Goal: Communication & Community: Participate in discussion

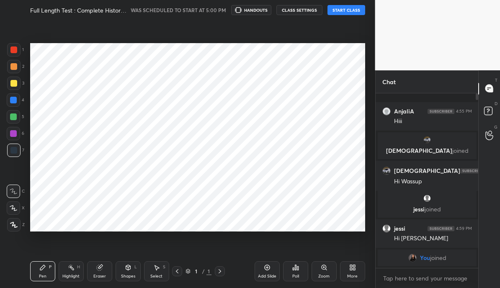
scroll to position [41621, 41513]
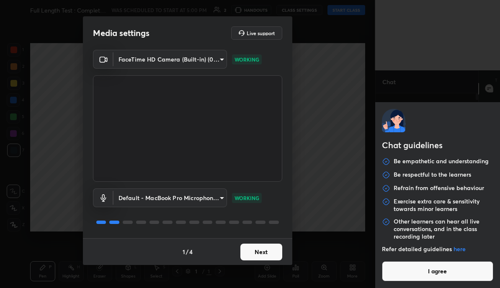
click at [416, 275] on body "1 2 3 4 5 6 7 C X Z C X Z E E Erase all H H Full Length Test : Complete History…" at bounding box center [250, 144] width 500 height 288
click at [416, 275] on button "I agree" at bounding box center [438, 271] width 112 height 20
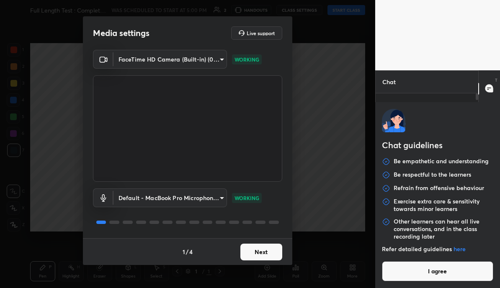
type textarea "x"
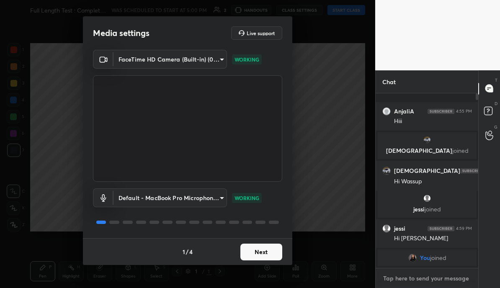
type textarea "H"
type textarea "x"
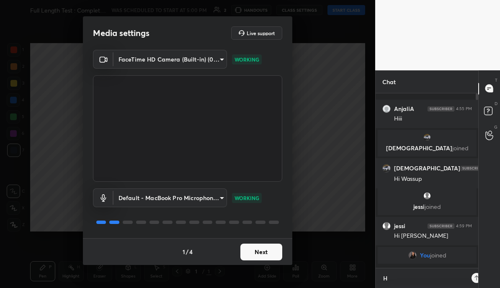
type textarea "Hi"
type textarea "x"
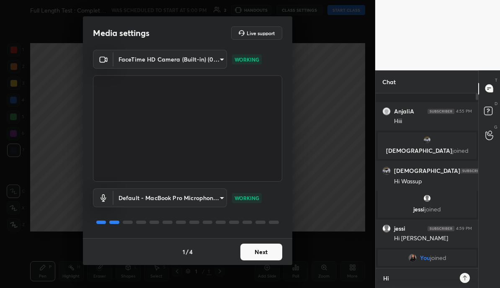
type textarea "Hi"
type textarea "x"
type textarea "Hi e"
type textarea "x"
type textarea "Hi ev"
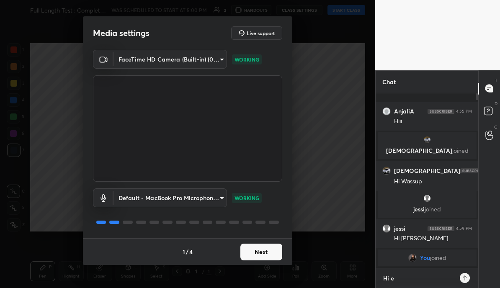
type textarea "x"
type textarea "Hi [PERSON_NAME]"
type textarea "x"
type textarea "Hi ever"
type textarea "x"
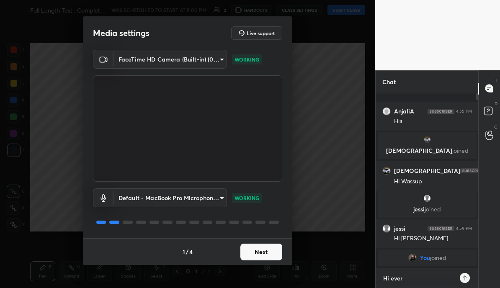
type textarea "Hi every"
type textarea "x"
type textarea "Hi everyo"
type textarea "x"
type textarea "Hi everyon"
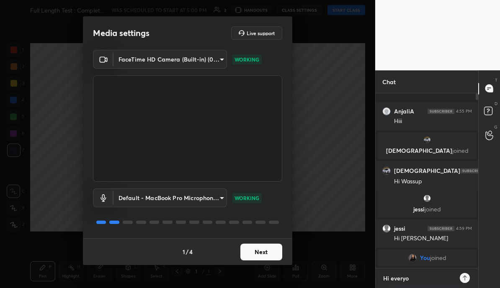
type textarea "x"
type textarea "Hi everyone"
type textarea "x"
type textarea "Hi everyone!"
type textarea "x"
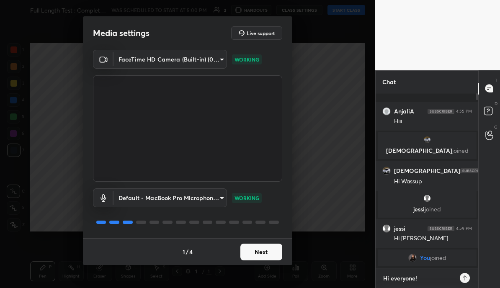
type textarea "Hi everyone!"
type textarea "x"
type textarea "Hi everyone! S"
type textarea "x"
type textarea "Hi everyone! St"
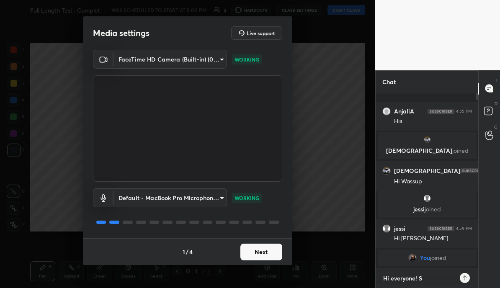
type textarea "x"
type textarea "Hi everyone! Sta"
type textarea "x"
type textarea "Hi everyone! Star"
type textarea "x"
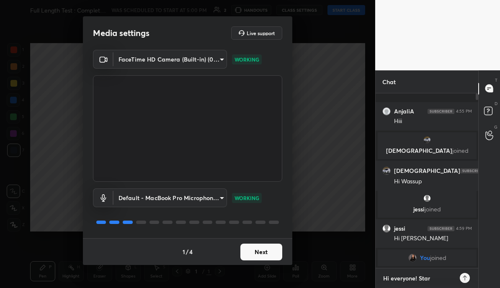
type textarea "Hi everyone! Start"
type textarea "x"
type textarea "Hi everyone! Star"
type textarea "x"
type textarea "Hi everyone! Sta"
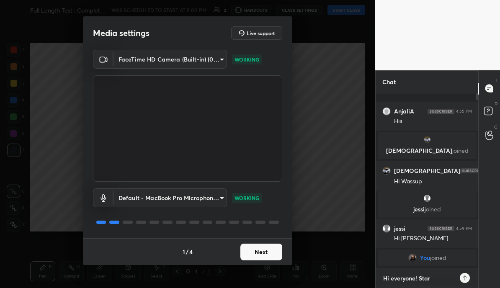
type textarea "x"
type textarea "Hi everyone! St"
type textarea "x"
type textarea "Hi everyone! S"
type textarea "x"
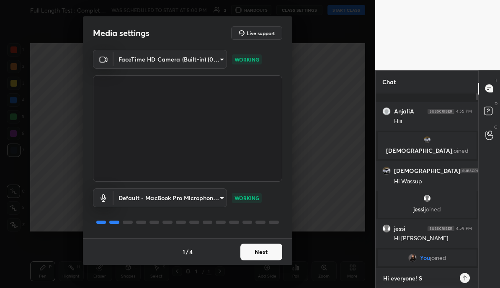
type textarea "Hi everyone!"
type textarea "x"
type textarea "Hi everyone! A"
type textarea "x"
type textarea "Hi everyone! AS"
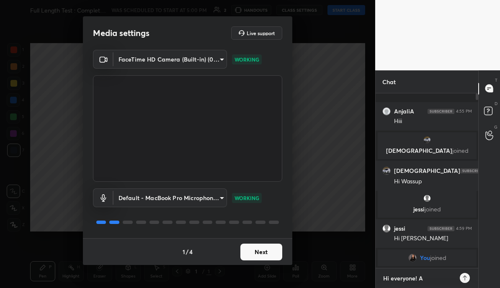
type textarea "x"
type textarea "Hi everyone! [GEOGRAPHIC_DATA]"
type textarea "x"
type textarea "Hi everyone! [GEOGRAPHIC_DATA]"
type textarea "x"
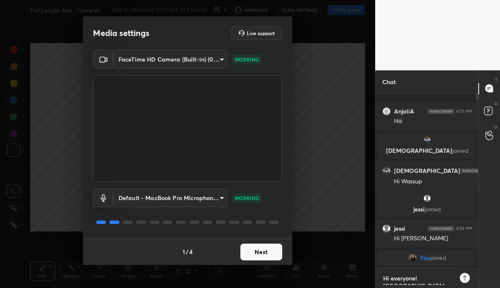
type textarea "Hi everyone! ASk v"
type textarea "x"
type textarea "Hi everyone! ASk ve"
type textarea "x"
type textarea "Hi everyone! ASk v"
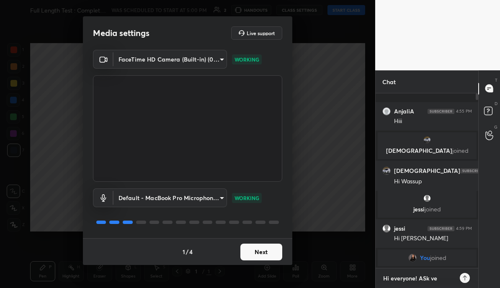
type textarea "x"
type textarea "Hi everyone! [GEOGRAPHIC_DATA]"
type textarea "x"
type textarea "Hi everyone! [GEOGRAPHIC_DATA]"
type textarea "x"
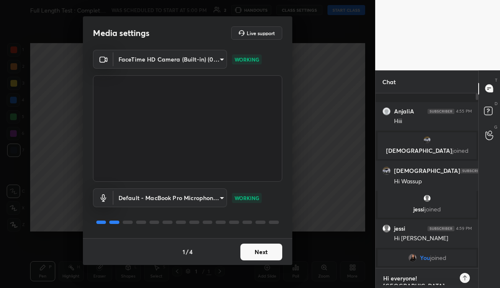
type textarea "Hi everyone! AS"
type textarea "x"
type textarea "Hi everyone! A"
type textarea "x"
type textarea "Hi everyone!"
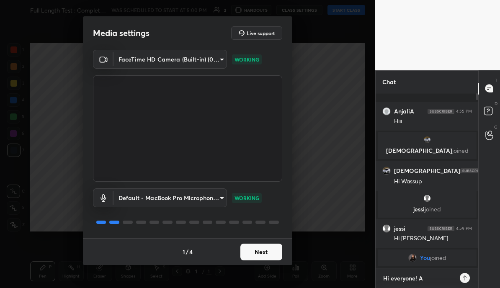
type textarea "x"
type textarea "Hi everyone! C"
type textarea "x"
type textarea "Hi everyone! Cl"
type textarea "x"
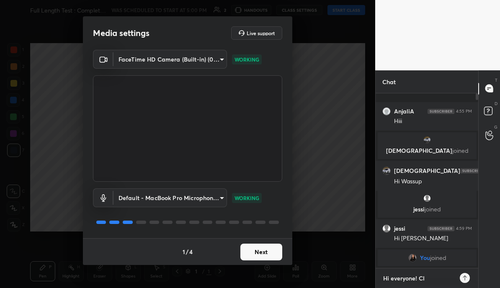
type textarea "Hi everyone! Cla"
type textarea "x"
type textarea "Hi everyone! Clas"
type textarea "x"
type textarea "Hi everyone! Class"
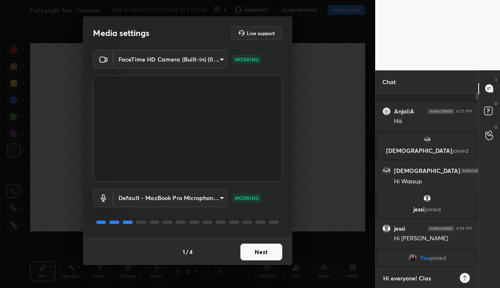
type textarea "x"
type textarea "Hi everyone! Class"
type textarea "x"
type textarea "Hi everyone! Class b"
type textarea "x"
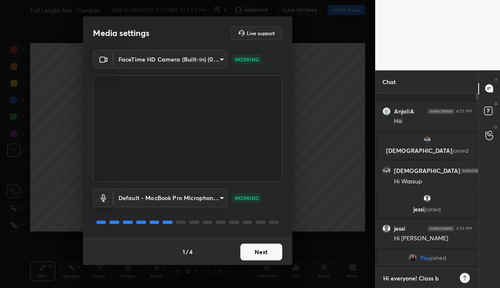
type textarea "Hi everyone! Class be"
type textarea "x"
type textarea "Hi everyone! Class beg"
type textarea "x"
type textarea "Hi everyone! Class begi"
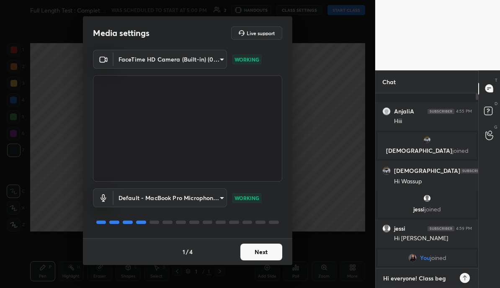
type textarea "x"
type textarea "Hi everyone! Class begin"
type textarea "x"
type textarea "Hi everyone! Class begins"
type textarea "x"
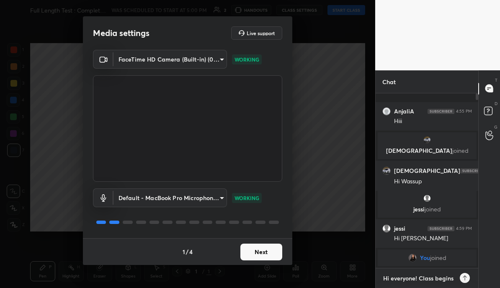
type textarea "Hi everyone! Class begins"
type textarea "x"
type textarea "Hi everyone! Class begins i"
type textarea "x"
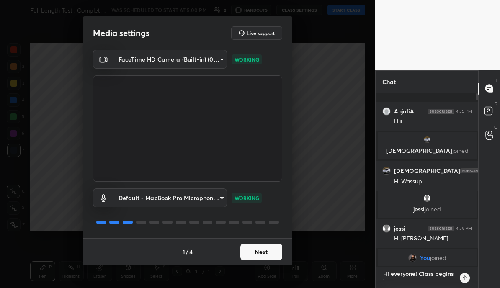
type textarea "Hi everyone! Class begins in"
type textarea "x"
type textarea "Hi everyone! Class begins in"
type textarea "x"
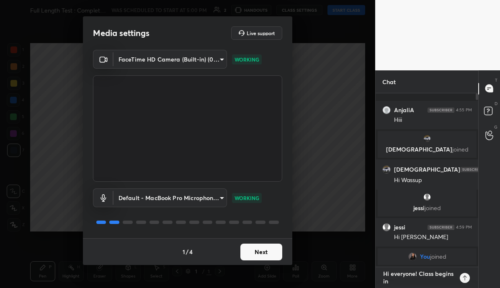
type textarea "Hi everyone! Class begins in 5"
type textarea "x"
type textarea "Hi everyone! Class begins in 5"
type textarea "x"
type textarea "Hi everyone! Class begins in 5 m"
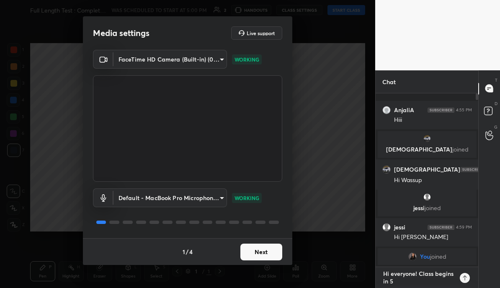
type textarea "x"
type textarea "Hi everyone! Class begins in 5 mi"
type textarea "x"
type textarea "Hi everyone! Class begins in 5 min"
type textarea "x"
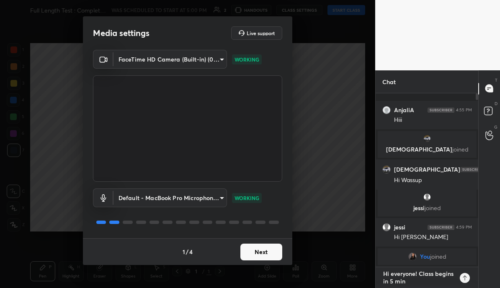
type textarea "Hi everyone! Class begins in 5 minu"
type textarea "x"
type textarea "Hi everyone! Class begins in 5 minut"
type textarea "x"
type textarea "Hi everyone! Class begins in 5 minutu"
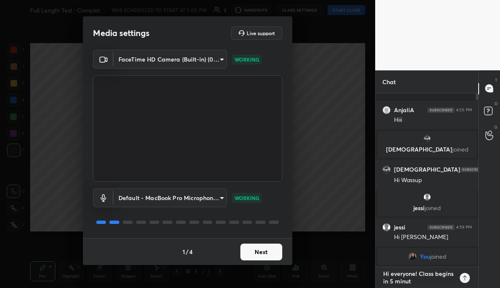
type textarea "x"
type textarea "Hi everyone! Class begins in 5 minut"
type textarea "x"
type textarea "Hi everyone! Class begins in 5 minute"
type textarea "x"
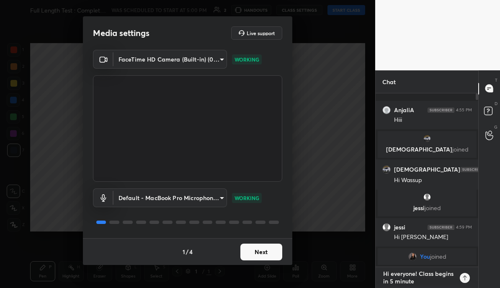
type textarea "Hi everyone! Class begins in 5 minutes"
type textarea "x"
type textarea "Hi everyone! Class begins in 5 minutes."
type textarea "x"
type textarea "Hi everyone! Class begins in 5 minutes."
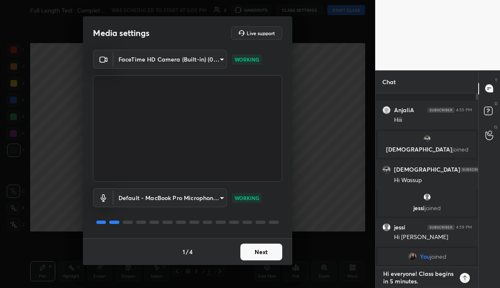
type textarea "x"
type textarea "Hi everyone! Class begins in 5 minutes. S"
type textarea "x"
type textarea "Hi everyone! Class begins in 5 minutes. St"
type textarea "x"
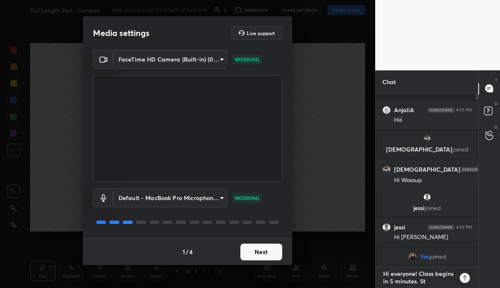
type textarea "Hi everyone! Class begins in 5 minutes. Sta"
type textarea "x"
type textarea "Hi everyone! Class begins in 5 minutes. Stay"
type textarea "x"
type textarea "Hi everyone! Class begins in 5 minutes. Sta"
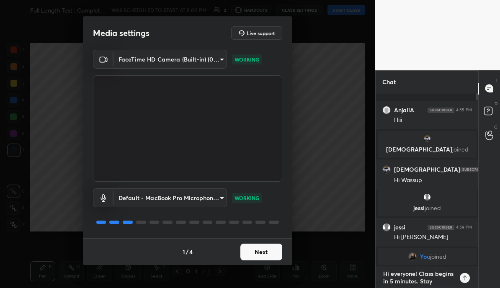
type textarea "x"
type textarea "Hi everyone! Class begins in 5 minutes. St"
type textarea "x"
type textarea "Hi everyone! Class begins in 5 minutes. S"
type textarea "x"
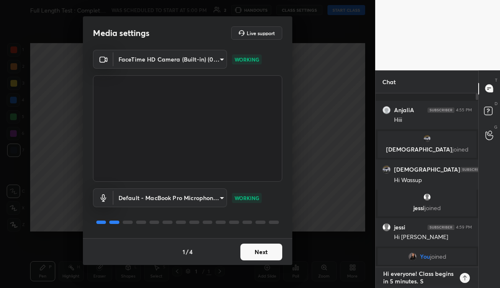
type textarea "Hi everyone! Class begins in 5 minutes."
type textarea "x"
type textarea "Hi everyone! Class begins in 5 minutes."
type textarea "x"
type textarea "Hi everyone! Class begins in 5 minutes."
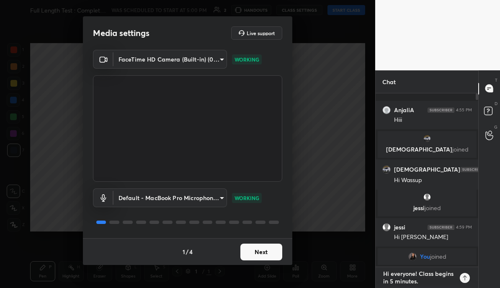
type textarea "x"
type textarea "Hi everyone! Class begins in 5 minutes. S"
type textarea "x"
type textarea "Hi everyone! Class begins in 5 minutes. St"
type textarea "x"
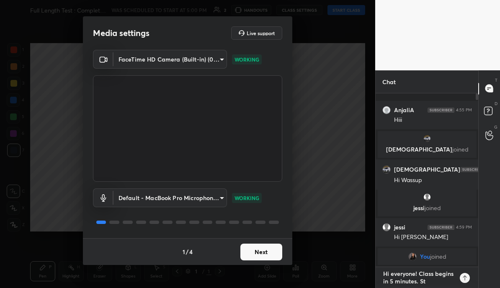
type textarea "Hi everyone! Class begins in 5 minutes. Sta"
type textarea "x"
type textarea "Hi everyone! Class begins in 5 minutes. Stay"
type textarea "x"
type textarea "Hi everyone! Class begins in 5 minutes. Stay"
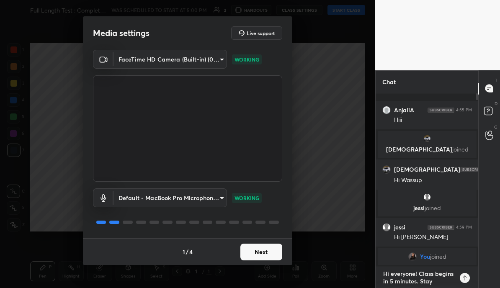
type textarea "x"
type textarea "Hi everyone! Class begins in 5 minutes. Stay t"
type textarea "x"
type textarea "Hi everyone! Class begins in 5 minutes. Stay tu"
type textarea "x"
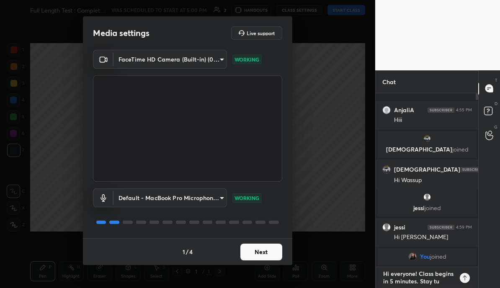
type textarea "Hi everyone! Class begins in 5 minutes. Stay tun"
type textarea "x"
type textarea "Hi everyone! Class begins in 5 minutes. Stay tune"
type textarea "x"
type textarea "Hi everyone! Class begins in 5 minutes. Stay tuned"
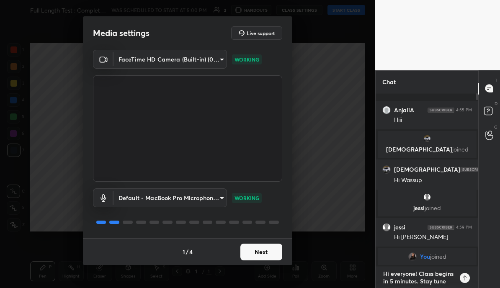
type textarea "x"
type textarea "Hi everyone! Class begins in 5 minutes. Stay tuned"
type textarea "x"
type textarea "Hi everyone! Class begins in 5 minutes. Stay tuned :"
type textarea "x"
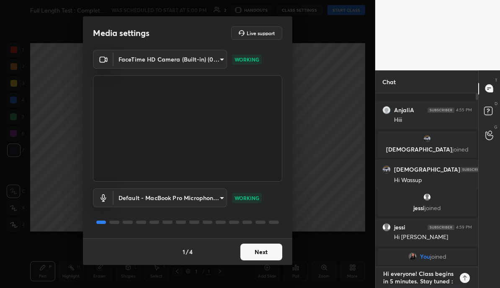
type textarea "Hi everyone! Class begins in 5 minutes. Stay tuned :)"
type textarea "x"
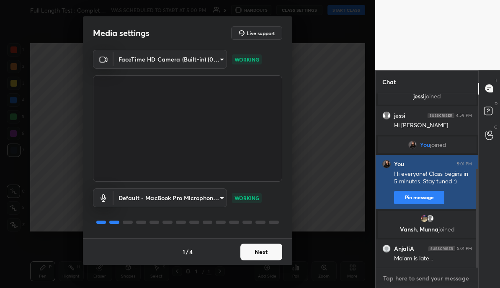
scroll to position [133, 0]
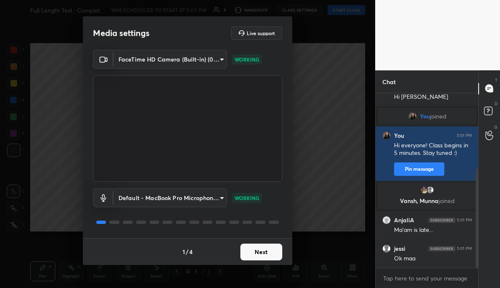
click at [278, 249] on button "Next" at bounding box center [261, 252] width 42 height 17
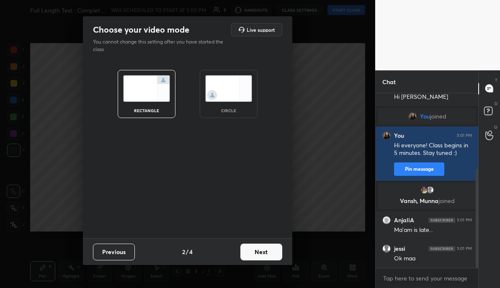
click at [273, 250] on button "Next" at bounding box center [261, 252] width 42 height 17
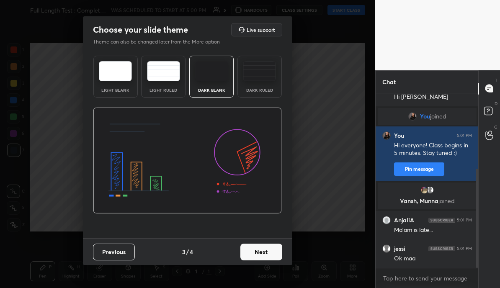
click at [261, 250] on button "Next" at bounding box center [261, 252] width 42 height 17
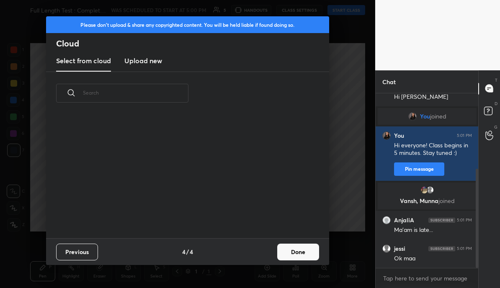
scroll to position [123, 269]
click at [149, 59] on h3 "Upload new" at bounding box center [143, 61] width 38 height 10
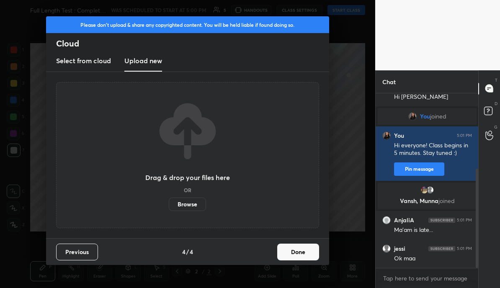
click at [201, 208] on label "Browse" at bounding box center [187, 204] width 37 height 13
click at [169, 208] on input "Browse" at bounding box center [169, 204] width 0 height 13
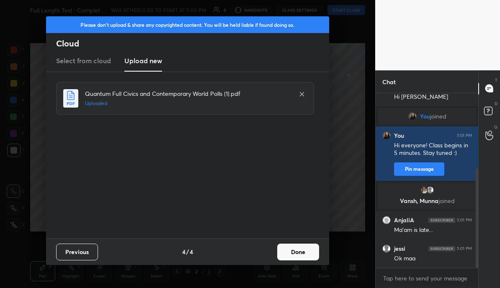
click at [301, 250] on button "Done" at bounding box center [298, 252] width 42 height 17
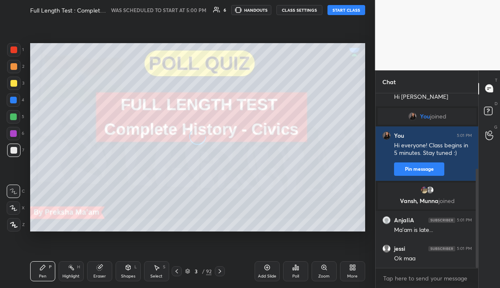
scroll to position [161, 0]
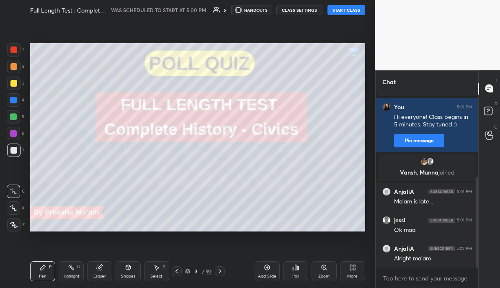
click at [12, 80] on div at bounding box center [13, 83] width 7 height 7
click at [15, 228] on div at bounding box center [13, 224] width 13 height 13
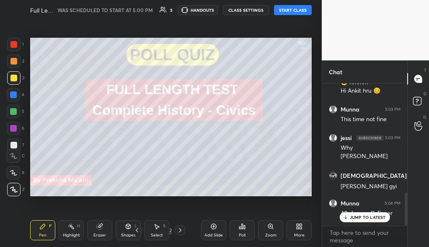
scroll to position [0, 0]
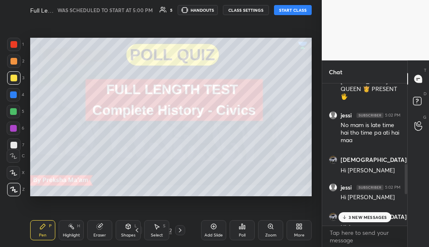
click at [292, 9] on button "START CLASS" at bounding box center [293, 10] width 38 height 10
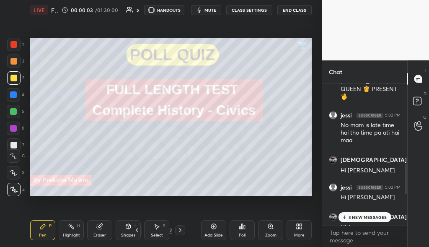
click at [358, 218] on p "3 NEW MESSAGES" at bounding box center [367, 216] width 39 height 5
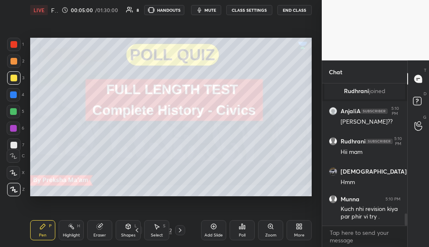
scroll to position [1507, 0]
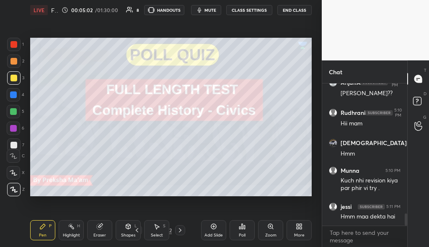
click at [182, 228] on icon at bounding box center [180, 229] width 7 height 7
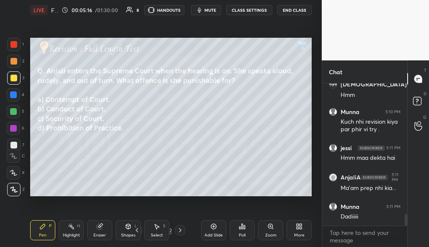
scroll to position [1603, 0]
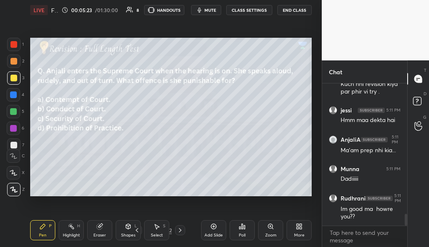
click at [244, 232] on div "Poll" at bounding box center [241, 230] width 25 height 20
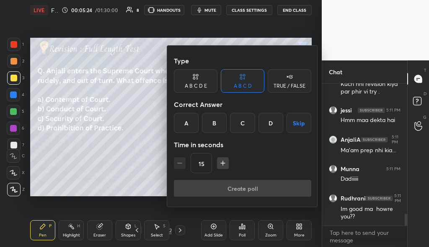
click at [192, 118] on div "A" at bounding box center [186, 123] width 25 height 20
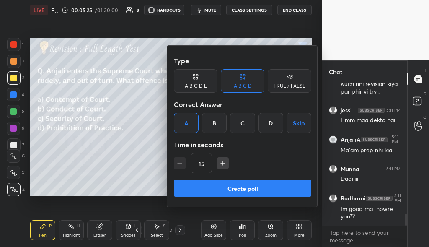
click at [240, 186] on button "Create poll" at bounding box center [242, 188] width 137 height 17
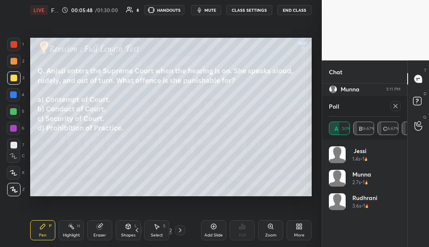
scroll to position [1713, 0]
click at [395, 110] on div at bounding box center [395, 106] width 10 height 10
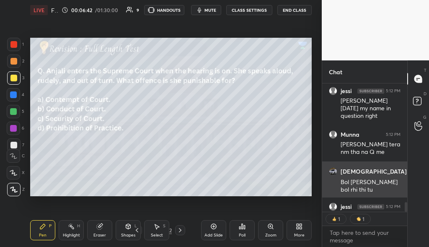
scroll to position [1733, 0]
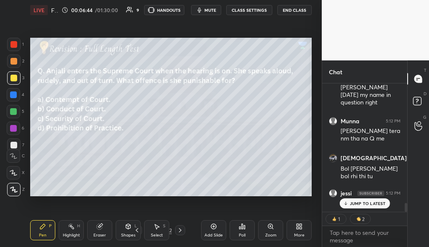
click at [366, 203] on p "JUMP TO LATEST" at bounding box center [367, 202] width 36 height 5
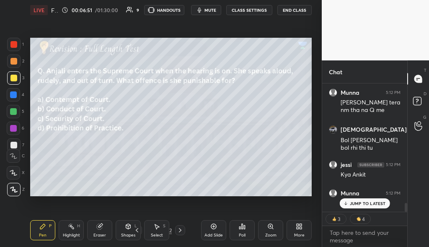
click at [369, 207] on div "JUMP TO LATEST" at bounding box center [364, 203] width 50 height 10
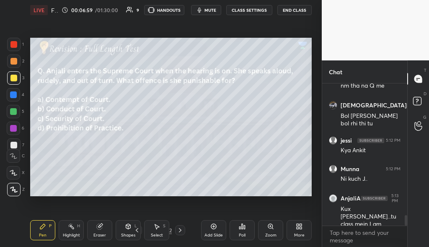
click at [180, 227] on icon at bounding box center [180, 229] width 7 height 7
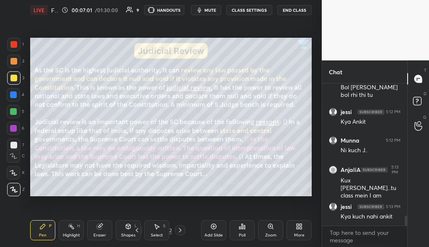
scroll to position [1842, 0]
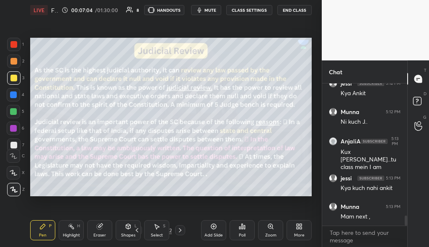
click at [181, 229] on icon at bounding box center [180, 229] width 7 height 7
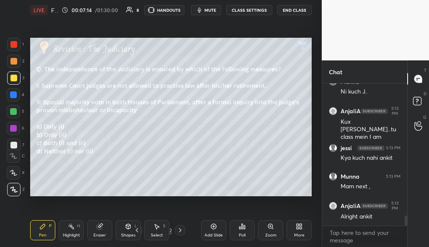
scroll to position [1901, 0]
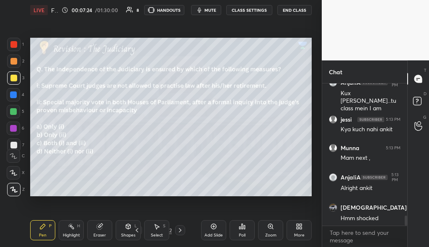
click at [244, 230] on div "Poll" at bounding box center [241, 230] width 25 height 20
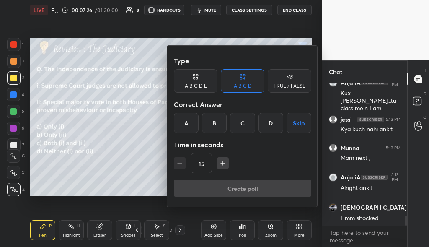
click at [248, 124] on div "C" at bounding box center [242, 123] width 25 height 20
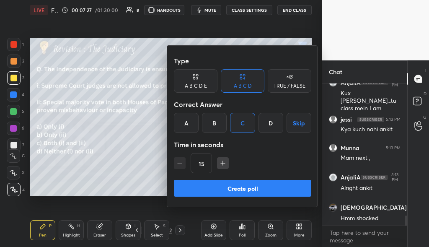
click at [236, 186] on button "Create poll" at bounding box center [242, 188] width 137 height 17
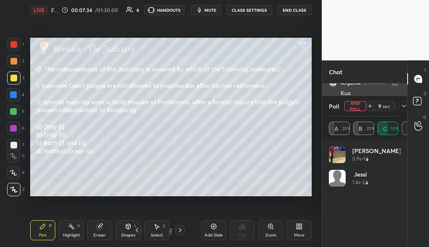
scroll to position [1945, 0]
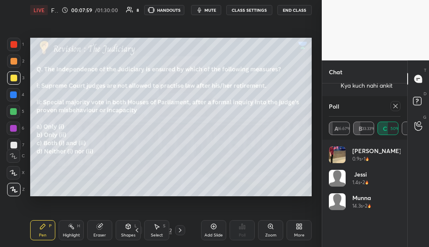
click at [394, 107] on icon at bounding box center [395, 106] width 7 height 7
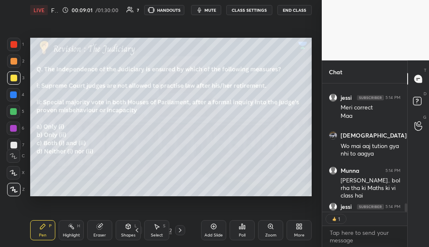
scroll to position [3, 3]
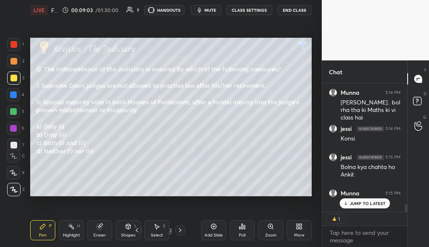
click at [369, 200] on p "JUMP TO LATEST" at bounding box center [367, 202] width 36 height 5
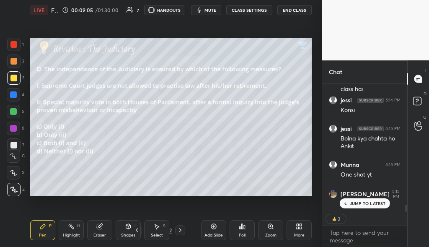
click at [180, 231] on icon at bounding box center [180, 229] width 7 height 7
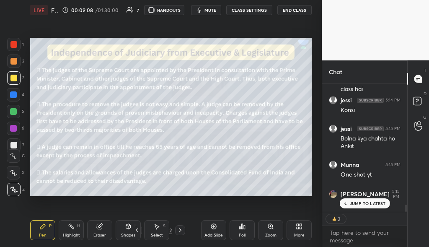
click at [180, 228] on icon at bounding box center [180, 229] width 7 height 7
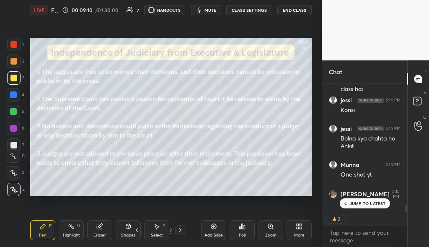
click at [180, 228] on icon at bounding box center [180, 229] width 7 height 7
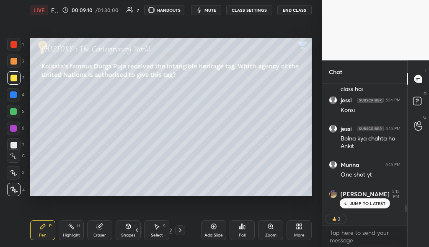
scroll to position [2205, 0]
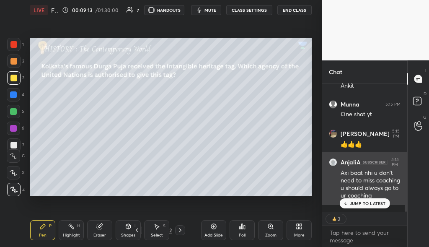
click at [372, 203] on p "JUMP TO LATEST" at bounding box center [367, 202] width 36 height 5
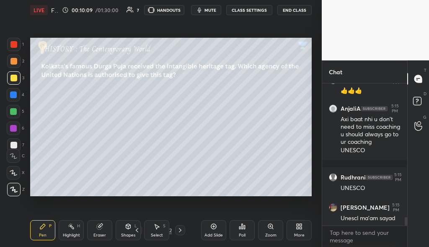
scroll to position [2302, 0]
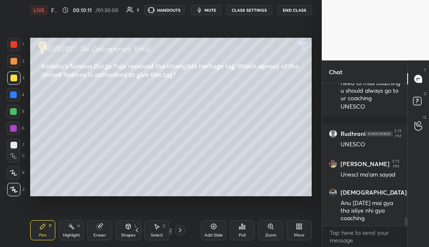
click at [183, 231] on div at bounding box center [180, 230] width 10 height 10
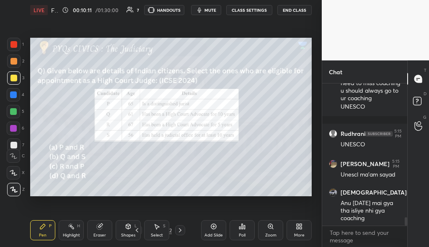
scroll to position [2353, 0]
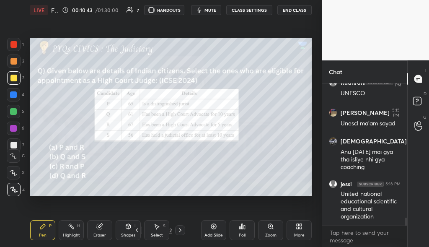
click at [237, 229] on div "Poll" at bounding box center [241, 230] width 25 height 20
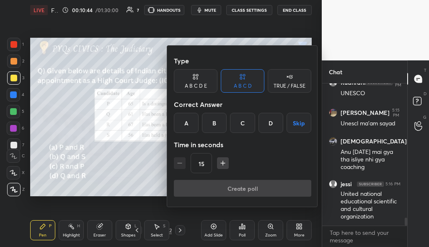
click at [216, 119] on div "B" at bounding box center [214, 123] width 25 height 20
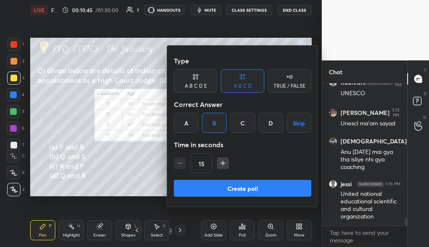
click at [267, 188] on button "Create poll" at bounding box center [242, 188] width 137 height 17
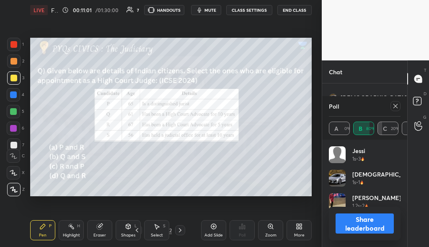
scroll to position [2425, 0]
click at [351, 229] on button "Share leaderboard" at bounding box center [364, 223] width 58 height 20
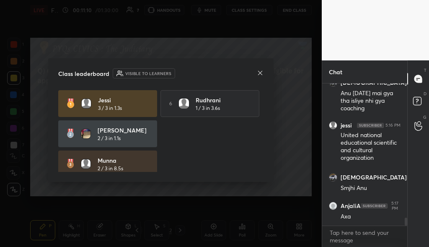
scroll to position [2448, 0]
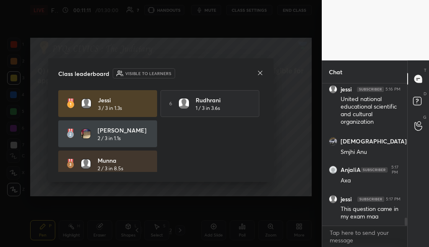
click at [261, 72] on icon at bounding box center [260, 72] width 7 height 7
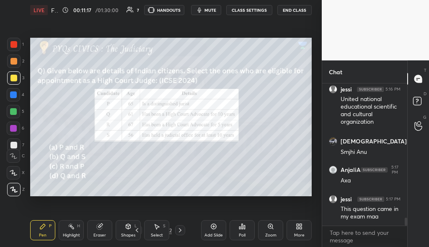
click at [182, 228] on icon at bounding box center [180, 229] width 7 height 7
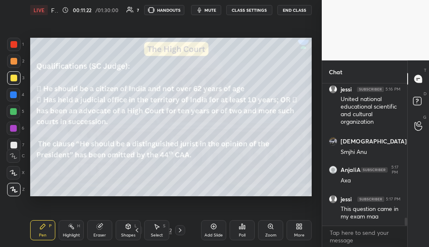
drag, startPoint x: 158, startPoint y: 206, endPoint x: 159, endPoint y: 215, distance: 8.8
click at [158, 207] on div "Setting up your live class Poll for secs No correct answer Start poll" at bounding box center [171, 116] width 288 height 193
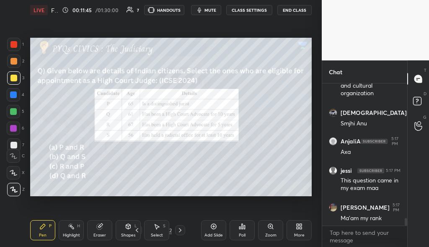
scroll to position [2520, 0]
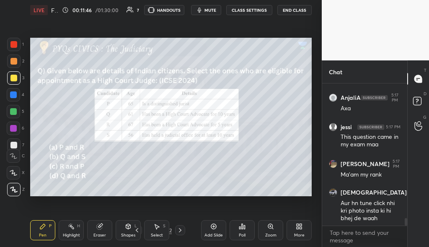
click at [181, 231] on icon at bounding box center [180, 229] width 7 height 7
drag, startPoint x: 182, startPoint y: 231, endPoint x: 172, endPoint y: 203, distance: 28.9
click at [182, 230] on icon at bounding box center [180, 229] width 7 height 7
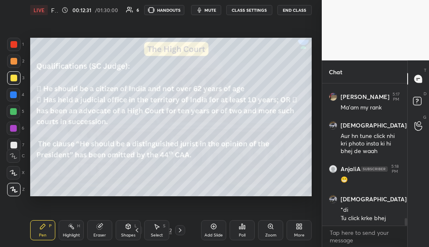
scroll to position [2615, 0]
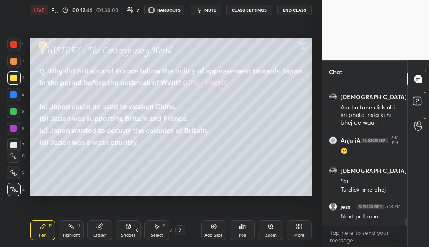
click at [244, 229] on icon at bounding box center [242, 226] width 7 height 7
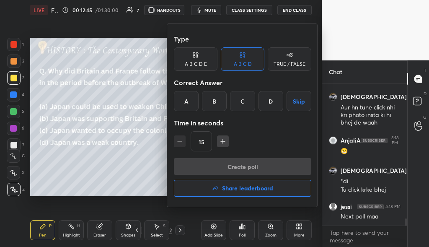
click at [187, 103] on div "A" at bounding box center [186, 101] width 25 height 20
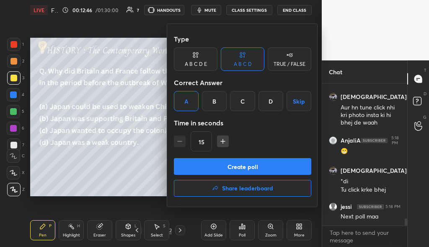
click at [244, 166] on button "Create poll" at bounding box center [242, 166] width 137 height 17
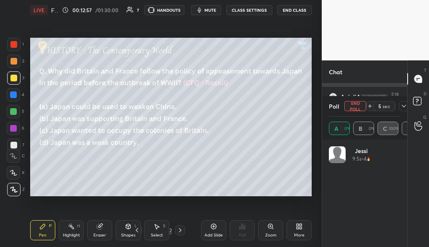
scroll to position [98, 69]
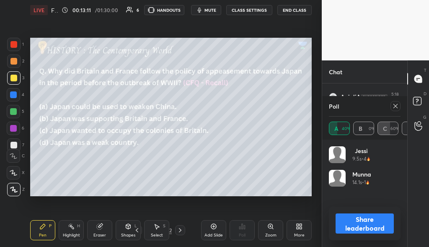
click at [397, 108] on icon at bounding box center [395, 106] width 4 height 4
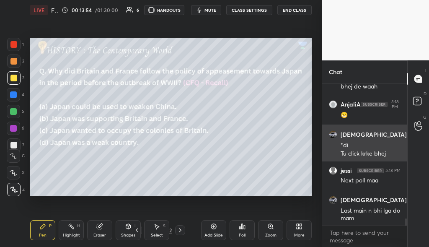
scroll to position [2695, 0]
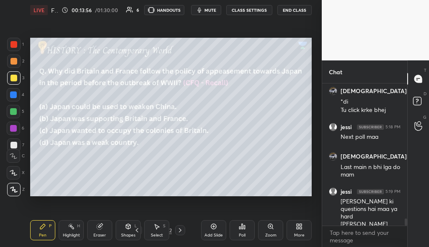
click at [177, 233] on icon at bounding box center [180, 229] width 7 height 7
click at [250, 226] on div "Poll" at bounding box center [241, 230] width 25 height 20
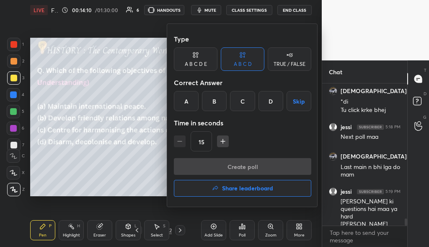
drag, startPoint x: 267, startPoint y: 104, endPoint x: 263, endPoint y: 110, distance: 7.3
click at [266, 105] on div "D" at bounding box center [270, 101] width 25 height 20
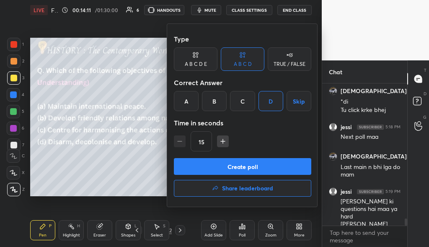
click at [253, 165] on button "Create poll" at bounding box center [242, 166] width 137 height 17
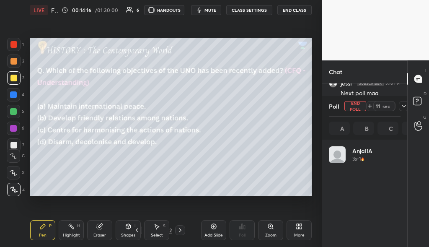
scroll to position [98, 69]
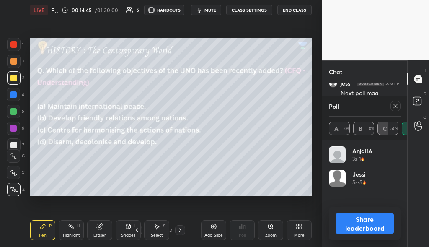
drag, startPoint x: 180, startPoint y: 234, endPoint x: 182, endPoint y: 239, distance: 4.4
click at [180, 235] on div at bounding box center [180, 230] width 10 height 10
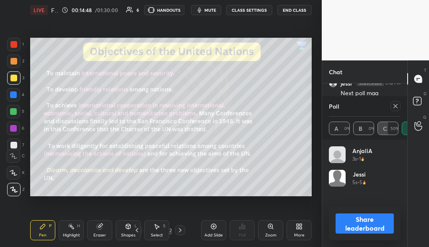
click at [393, 108] on icon at bounding box center [395, 106] width 7 height 7
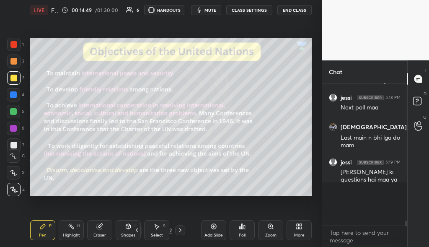
scroll to position [135, 82]
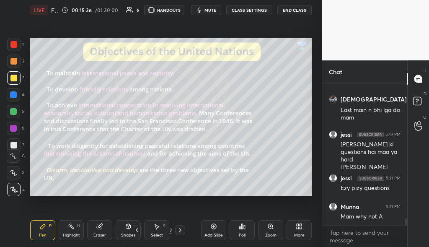
click at [178, 231] on icon at bounding box center [180, 229] width 7 height 7
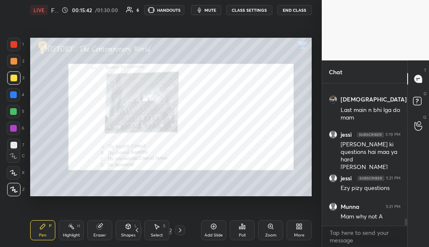
click at [249, 235] on div "Poll" at bounding box center [241, 230] width 25 height 20
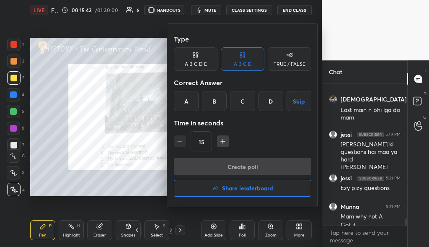
scroll to position [2760, 0]
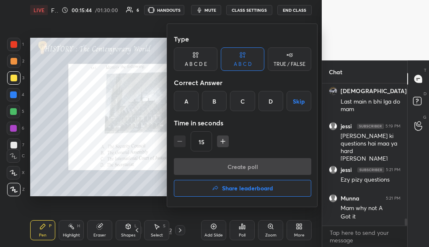
click at [244, 105] on div "C" at bounding box center [242, 101] width 25 height 20
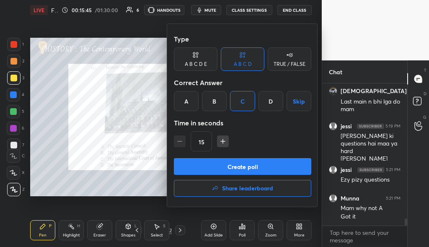
click at [270, 165] on button "Create poll" at bounding box center [242, 166] width 137 height 17
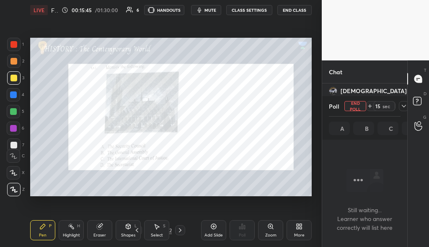
scroll to position [96, 82]
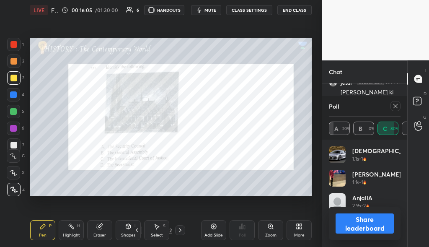
click at [15, 43] on div at bounding box center [13, 44] width 7 height 7
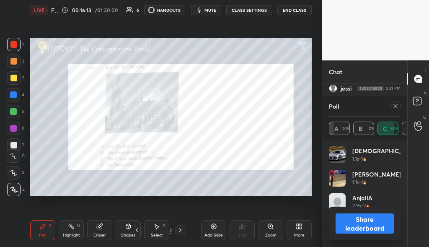
drag, startPoint x: 397, startPoint y: 106, endPoint x: 390, endPoint y: 110, distance: 8.5
click at [396, 106] on icon at bounding box center [395, 106] width 7 height 7
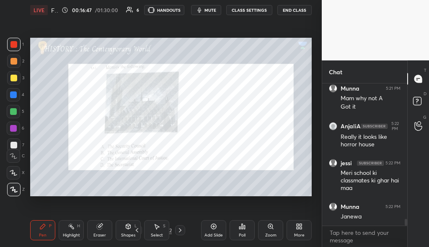
scroll to position [2878, 0]
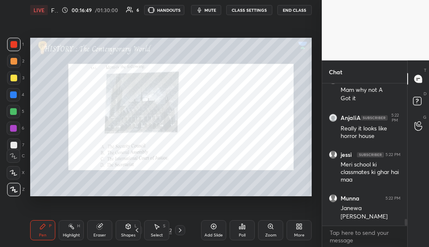
drag, startPoint x: 180, startPoint y: 229, endPoint x: 176, endPoint y: 231, distance: 5.1
click at [180, 229] on icon at bounding box center [180, 229] width 7 height 7
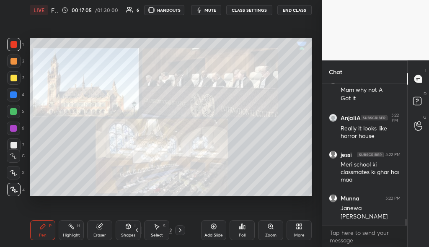
scroll to position [2916, 0]
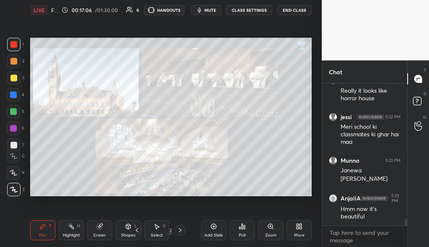
click at [181, 233] on icon at bounding box center [180, 229] width 7 height 7
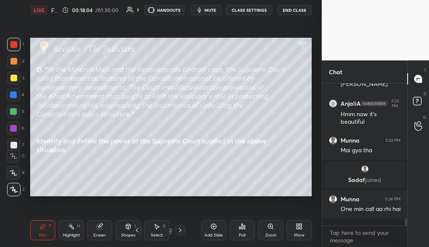
scroll to position [2518, 0]
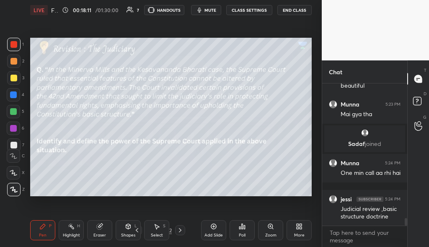
click at [17, 80] on div at bounding box center [13, 77] width 13 height 13
click at [181, 229] on icon at bounding box center [180, 229] width 7 height 7
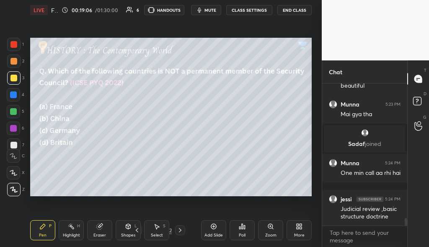
scroll to position [2554, 0]
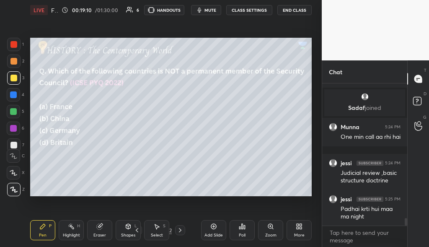
click at [243, 234] on div "Poll" at bounding box center [242, 235] width 7 height 4
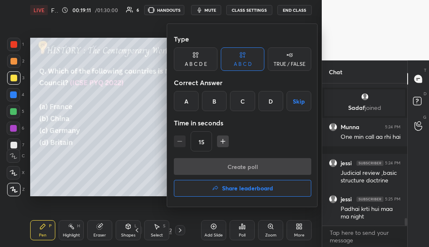
click at [246, 104] on div "C" at bounding box center [242, 101] width 25 height 20
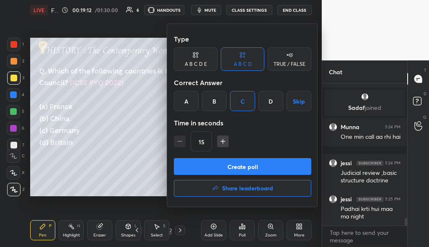
click at [234, 167] on button "Create poll" at bounding box center [242, 166] width 137 height 17
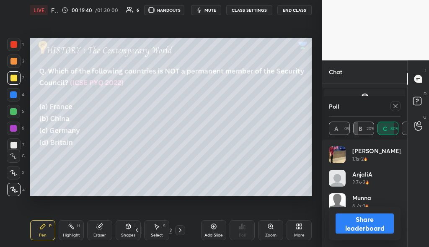
scroll to position [2626, 0]
click at [394, 113] on div "Poll" at bounding box center [365, 106] width 72 height 20
click at [394, 108] on icon at bounding box center [395, 106] width 7 height 7
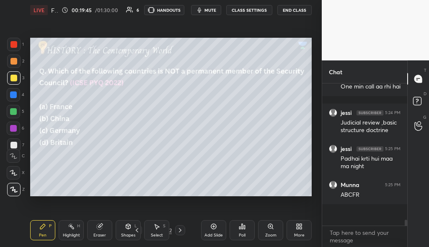
scroll to position [130, 82]
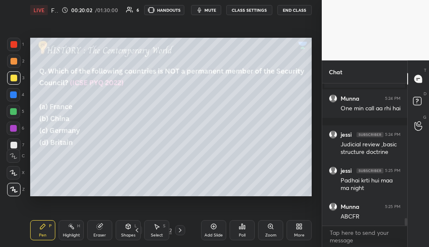
click at [178, 229] on icon at bounding box center [180, 229] width 7 height 7
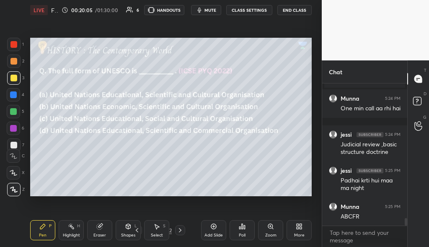
click at [248, 232] on div "Poll" at bounding box center [241, 230] width 25 height 20
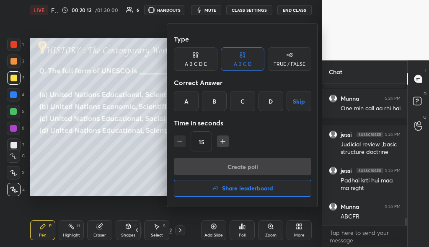
click at [187, 107] on div "A" at bounding box center [186, 101] width 25 height 20
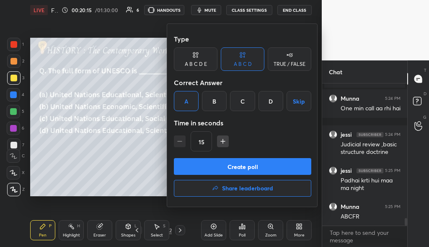
click at [220, 167] on button "Create poll" at bounding box center [242, 166] width 137 height 17
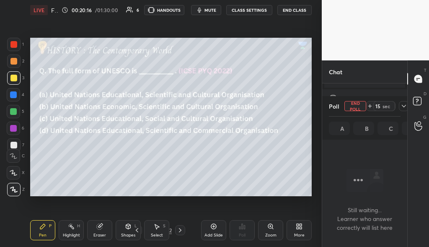
scroll to position [117, 82]
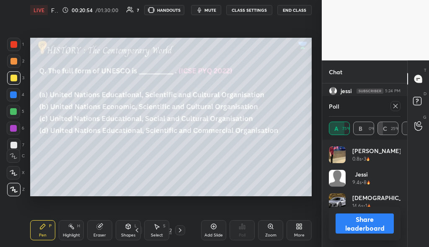
click at [396, 111] on div "Poll" at bounding box center [365, 106] width 72 height 20
click at [398, 106] on div at bounding box center [395, 106] width 10 height 10
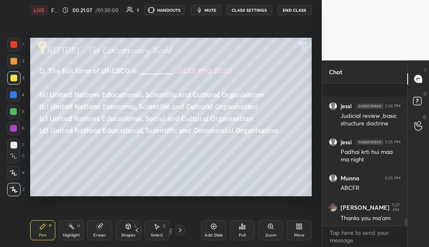
scroll to position [2662, 0]
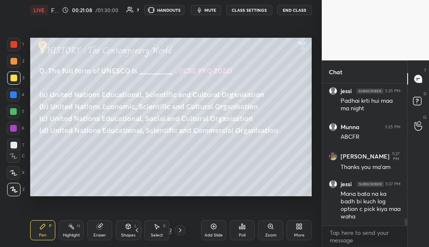
click at [181, 230] on icon at bounding box center [180, 229] width 7 height 7
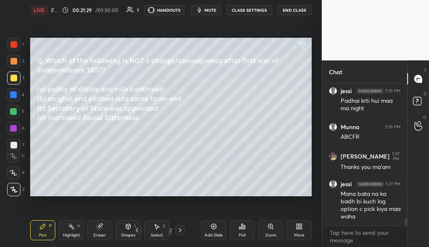
click at [242, 230] on div "Poll" at bounding box center [241, 230] width 25 height 20
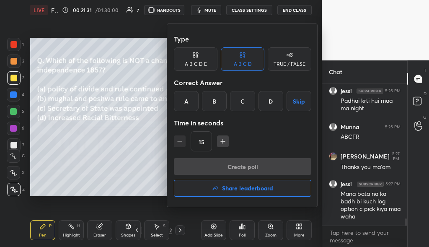
click at [242, 108] on div "C" at bounding box center [242, 101] width 25 height 20
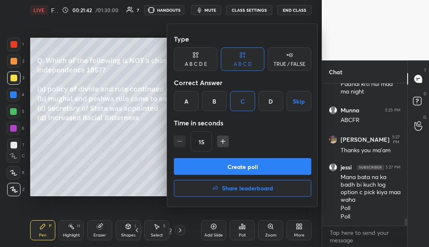
scroll to position [2687, 0]
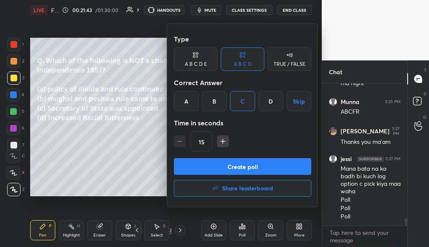
click at [232, 164] on button "Create poll" at bounding box center [242, 166] width 137 height 17
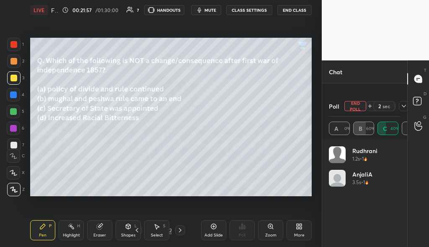
scroll to position [2759, 0]
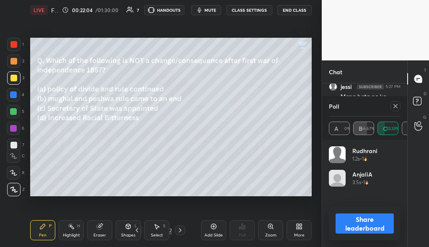
click at [394, 110] on div at bounding box center [395, 106] width 10 height 10
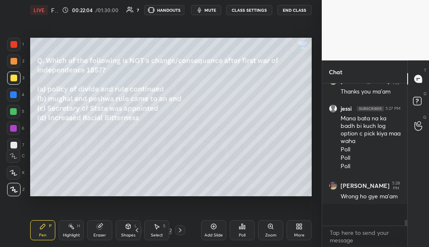
scroll to position [137, 82]
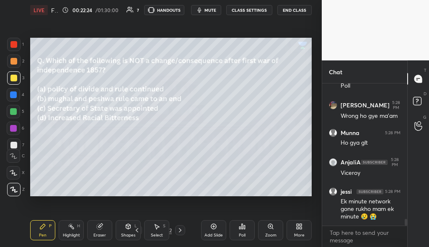
click at [183, 231] on div at bounding box center [180, 230] width 10 height 10
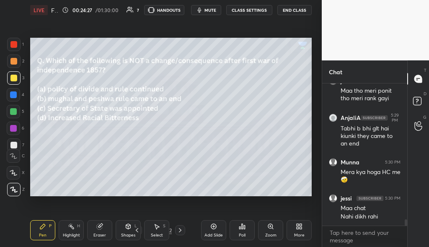
scroll to position [3124, 0]
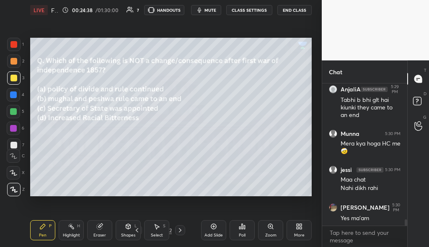
click at [179, 231] on icon at bounding box center [180, 229] width 7 height 7
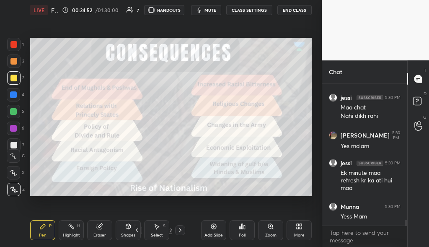
scroll to position [3232, 0]
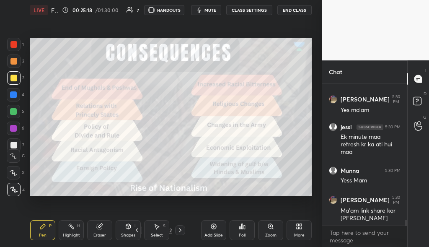
click at [182, 229] on icon at bounding box center [180, 229] width 7 height 7
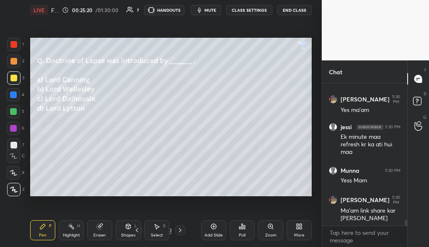
click at [242, 230] on div "Poll" at bounding box center [241, 230] width 25 height 20
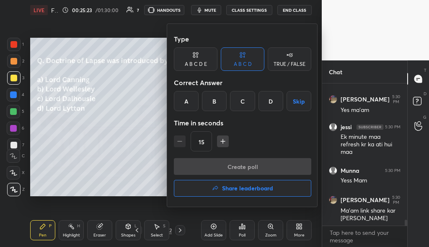
click at [249, 103] on div "C" at bounding box center [242, 101] width 25 height 20
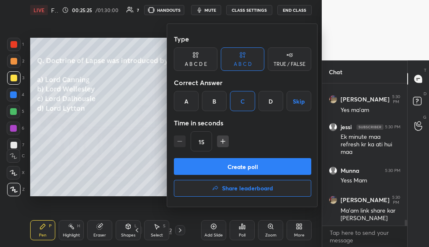
click at [236, 170] on button "Create poll" at bounding box center [242, 166] width 137 height 17
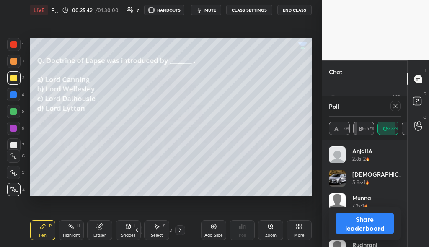
scroll to position [3312, 0]
click at [393, 107] on icon at bounding box center [395, 106] width 7 height 7
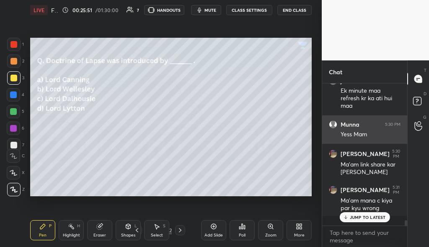
scroll to position [137, 82]
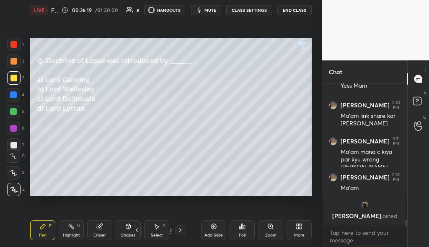
click at [247, 229] on div "Poll" at bounding box center [241, 230] width 25 height 20
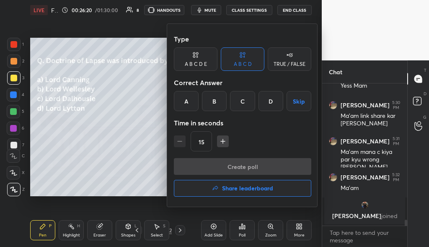
click at [259, 188] on h4 "Share leaderboard" at bounding box center [247, 188] width 51 height 6
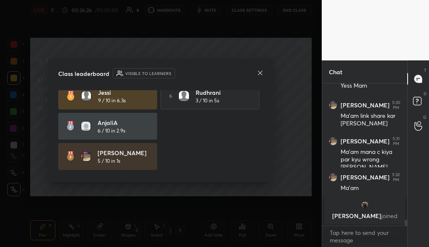
scroll to position [1, 0]
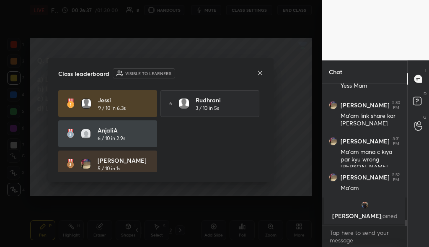
click at [257, 72] on icon at bounding box center [260, 72] width 7 height 7
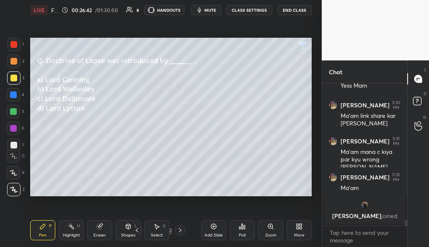
scroll to position [3363, 0]
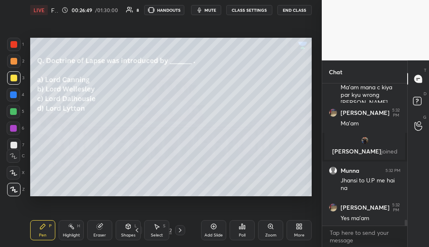
click at [177, 228] on icon at bounding box center [180, 229] width 7 height 7
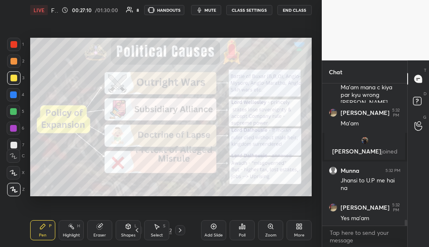
drag, startPoint x: 182, startPoint y: 231, endPoint x: 145, endPoint y: 239, distance: 38.2
click at [182, 231] on icon at bounding box center [180, 229] width 7 height 7
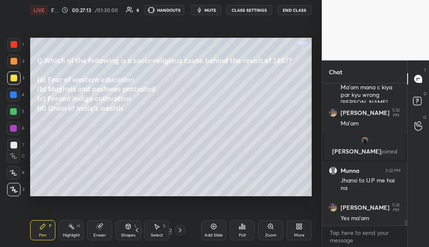
scroll to position [3444, 0]
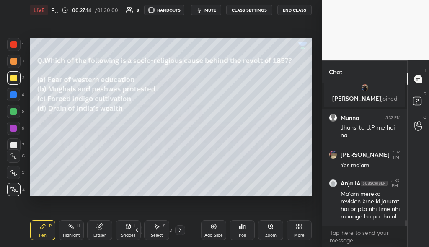
click at [243, 232] on div "Poll" at bounding box center [241, 230] width 25 height 20
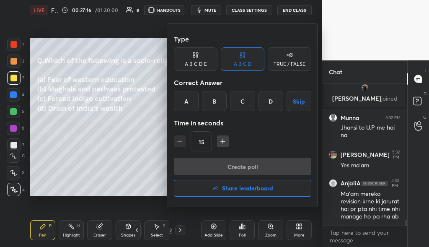
click at [193, 96] on div "A" at bounding box center [186, 101] width 25 height 20
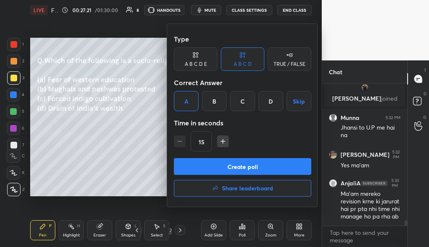
click at [277, 167] on button "Create poll" at bounding box center [242, 166] width 137 height 17
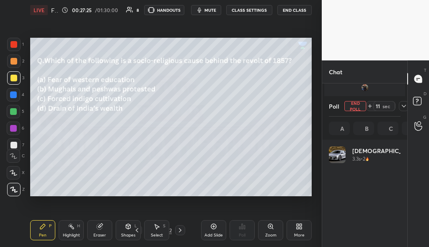
scroll to position [98, 69]
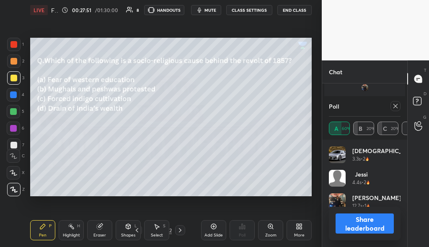
click at [395, 103] on icon at bounding box center [395, 106] width 7 height 7
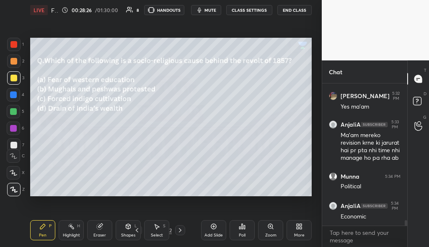
scroll to position [3531, 0]
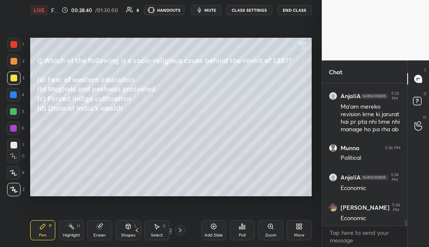
click at [180, 231] on icon at bounding box center [180, 229] width 7 height 7
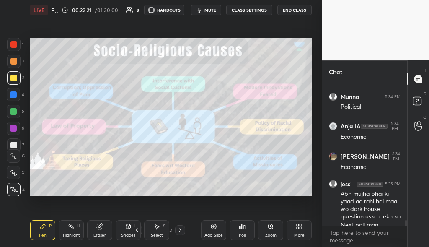
scroll to position [3590, 0]
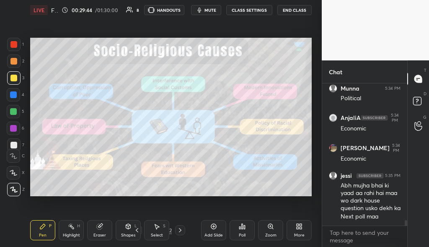
click at [182, 227] on icon at bounding box center [180, 229] width 7 height 7
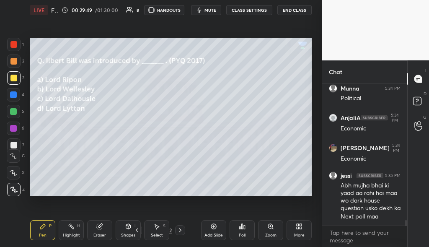
click at [247, 228] on div "Poll" at bounding box center [241, 230] width 25 height 20
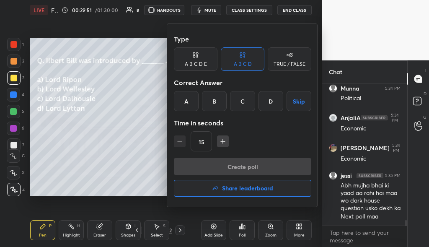
drag, startPoint x: 184, startPoint y: 103, endPoint x: 194, endPoint y: 122, distance: 21.5
click at [184, 103] on div "A" at bounding box center [186, 101] width 25 height 20
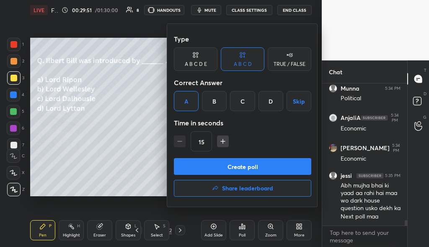
click at [225, 170] on button "Create poll" at bounding box center [242, 166] width 137 height 17
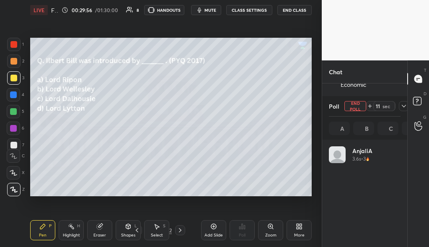
scroll to position [98, 69]
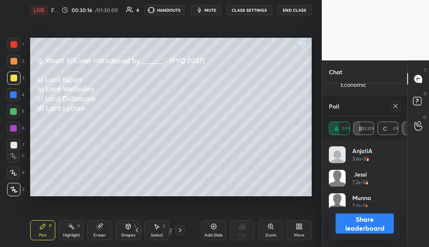
click at [393, 107] on icon at bounding box center [395, 106] width 7 height 7
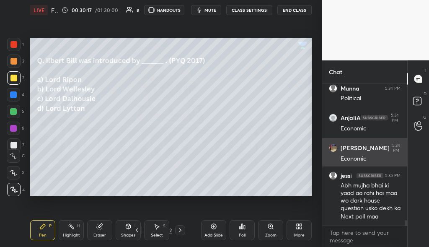
scroll to position [139, 82]
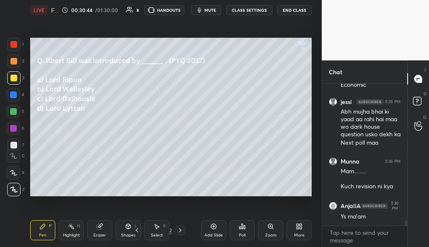
click at [180, 230] on icon at bounding box center [180, 229] width 7 height 7
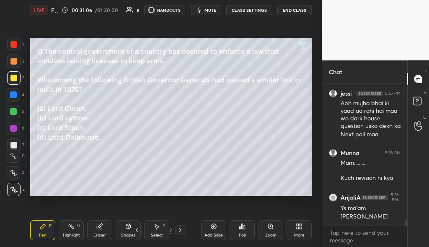
click at [244, 231] on div "Poll" at bounding box center [241, 230] width 25 height 20
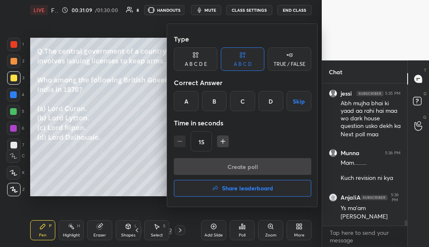
click at [217, 100] on div "B" at bounding box center [214, 101] width 25 height 20
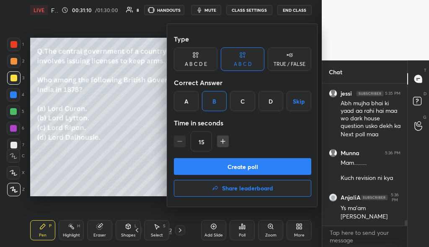
click at [231, 163] on button "Create poll" at bounding box center [242, 166] width 137 height 17
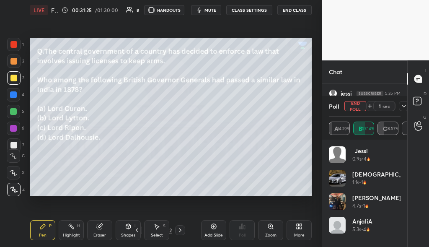
scroll to position [3754, 0]
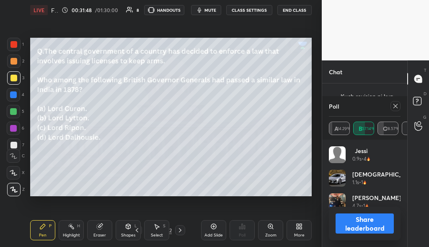
click at [398, 108] on icon at bounding box center [395, 106] width 7 height 7
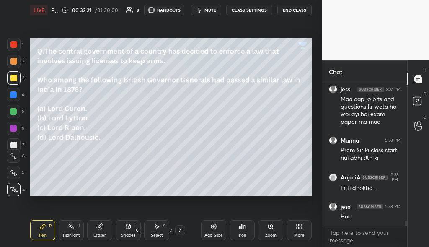
scroll to position [3884, 0]
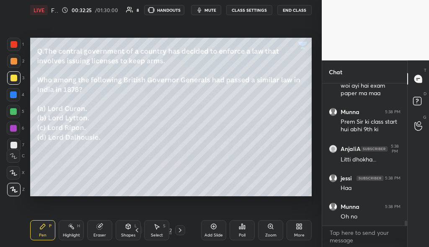
click at [180, 231] on icon at bounding box center [180, 229] width 7 height 7
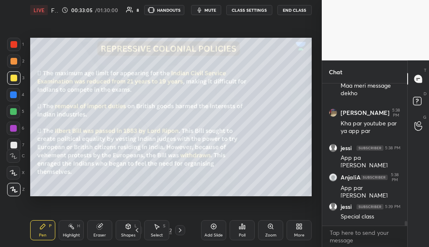
scroll to position [4079, 0]
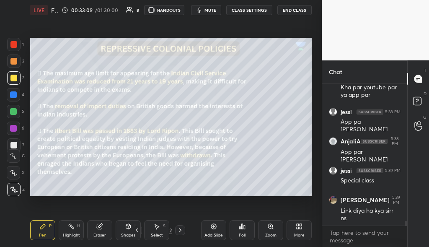
click at [181, 234] on div at bounding box center [180, 230] width 10 height 10
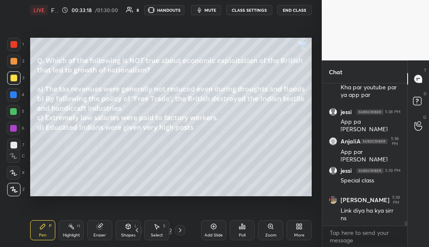
click at [245, 230] on div "Poll" at bounding box center [241, 230] width 25 height 20
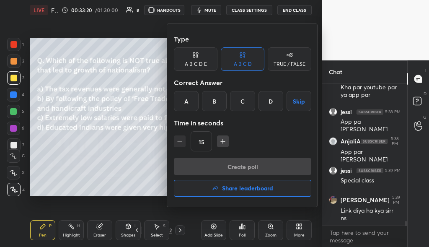
click at [279, 98] on div "D" at bounding box center [270, 101] width 25 height 20
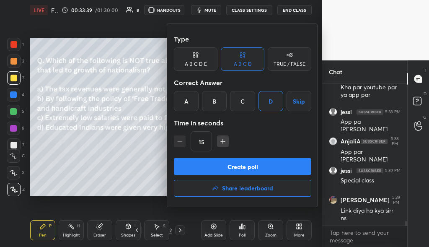
click at [239, 170] on button "Create poll" at bounding box center [242, 166] width 137 height 17
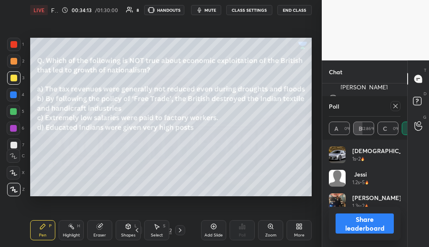
scroll to position [4180, 0]
click at [397, 103] on icon at bounding box center [395, 106] width 7 height 7
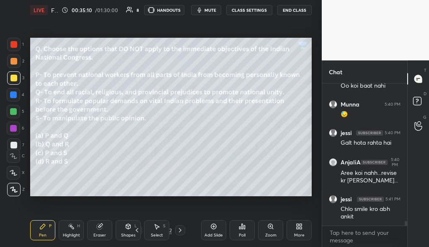
scroll to position [4391, 0]
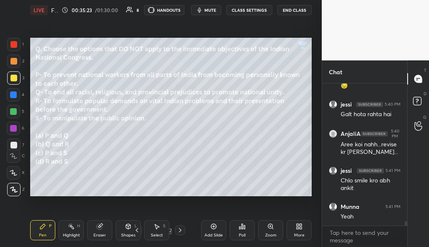
click at [245, 226] on div "Poll" at bounding box center [241, 230] width 25 height 20
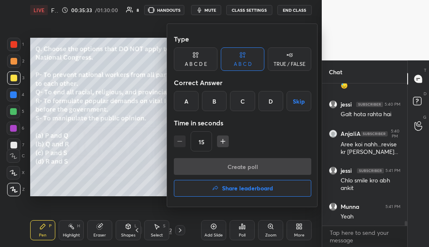
click at [246, 101] on div "C" at bounding box center [242, 101] width 25 height 20
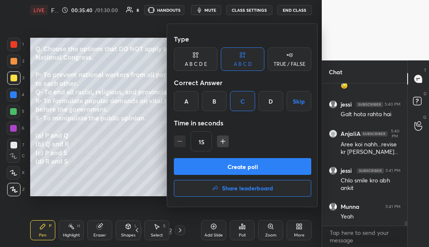
click at [252, 166] on button "Create poll" at bounding box center [242, 166] width 137 height 17
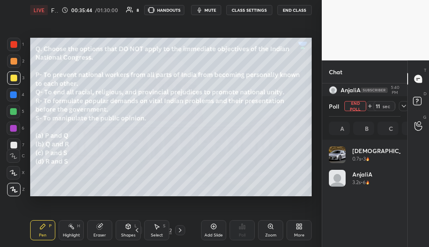
scroll to position [4463, 0]
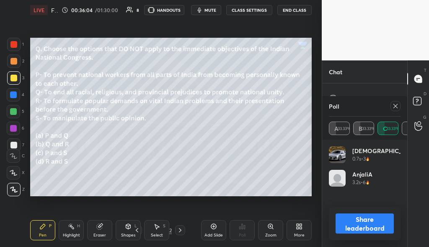
click at [390, 109] on div at bounding box center [395, 106] width 10 height 10
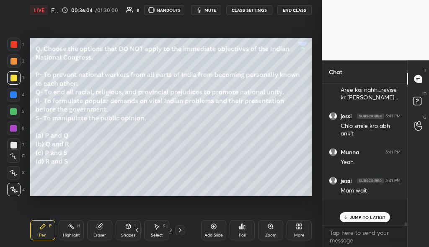
scroll to position [137, 82]
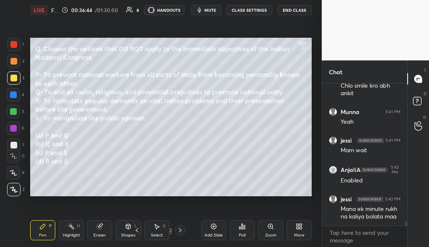
click at [178, 231] on icon at bounding box center [180, 229] width 7 height 7
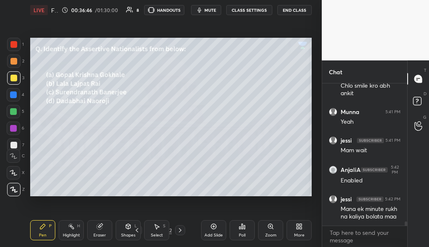
click at [242, 229] on icon at bounding box center [242, 226] width 1 height 5
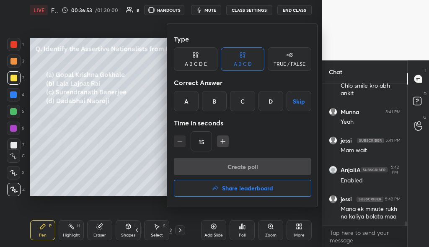
click at [215, 102] on div "B" at bounding box center [214, 101] width 25 height 20
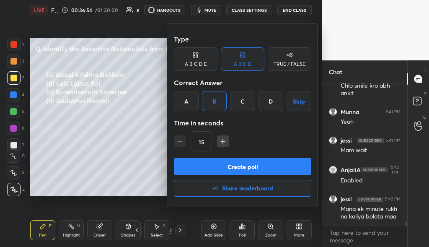
click at [240, 163] on button "Create poll" at bounding box center [242, 166] width 137 height 17
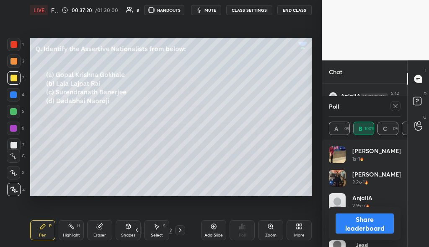
scroll to position [4587, 0]
click at [350, 219] on button "Share leaderboard" at bounding box center [364, 223] width 58 height 20
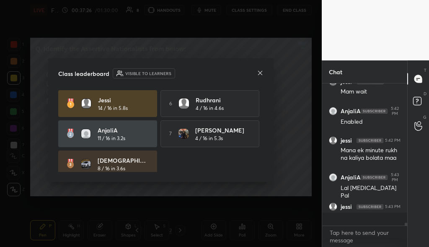
scroll to position [4544, 0]
click at [259, 71] on icon at bounding box center [260, 72] width 7 height 7
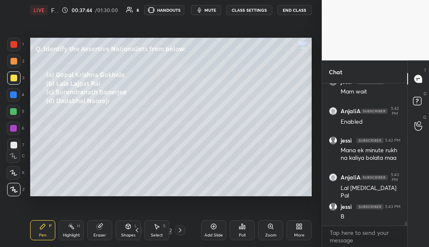
click at [180, 231] on icon at bounding box center [180, 229] width 7 height 7
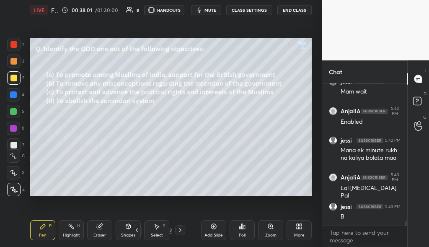
click at [236, 232] on div "Poll" at bounding box center [241, 230] width 25 height 20
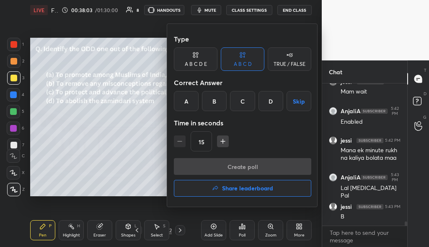
click at [268, 108] on div "D" at bounding box center [270, 101] width 25 height 20
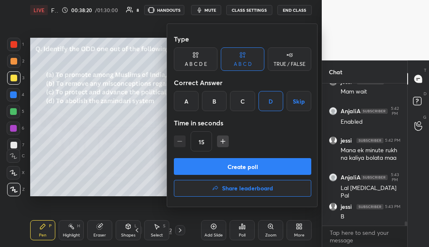
click at [221, 170] on button "Create poll" at bounding box center [242, 166] width 137 height 17
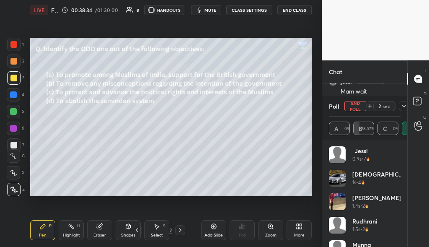
scroll to position [17, 0]
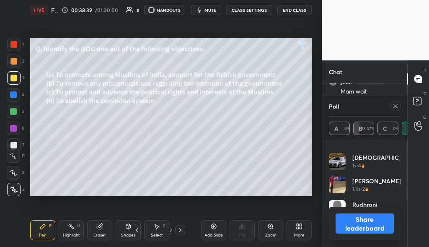
click at [393, 108] on icon at bounding box center [395, 106] width 7 height 7
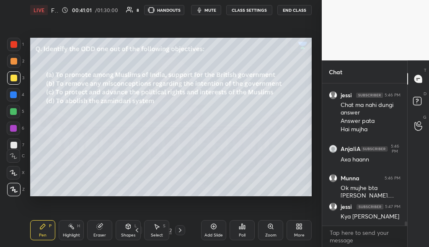
scroll to position [4961, 0]
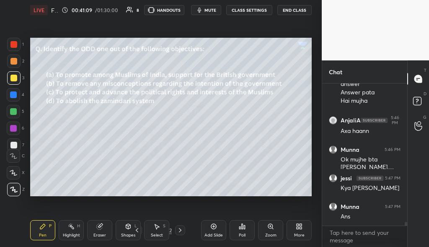
click at [181, 231] on icon at bounding box center [180, 229] width 7 height 7
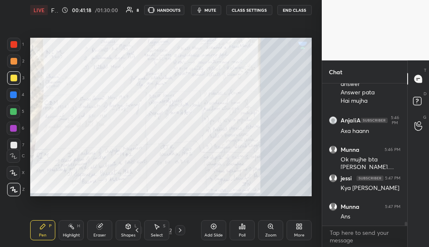
click at [13, 44] on div at bounding box center [13, 44] width 7 height 7
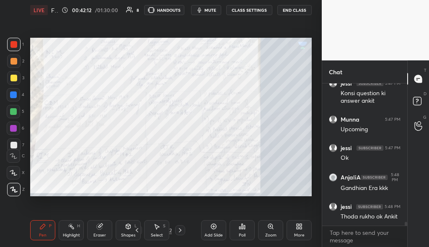
scroll to position [5141, 0]
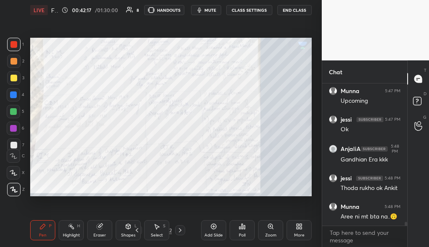
click at [182, 230] on icon at bounding box center [180, 229] width 7 height 7
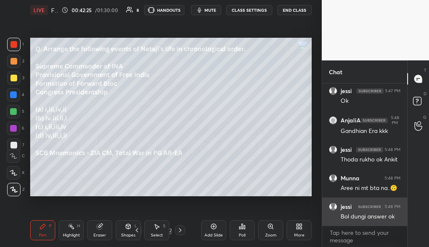
scroll to position [5198, 0]
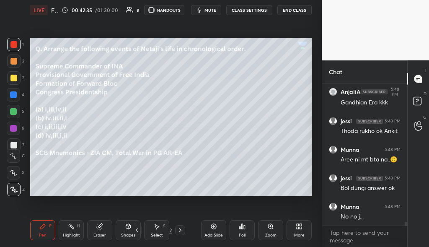
click at [246, 228] on div "Poll" at bounding box center [241, 230] width 25 height 20
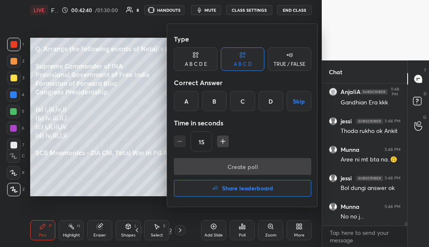
click at [277, 104] on div "D" at bounding box center [270, 101] width 25 height 20
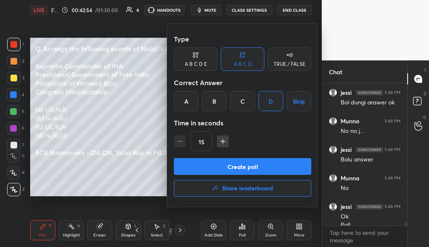
scroll to position [5292, 0]
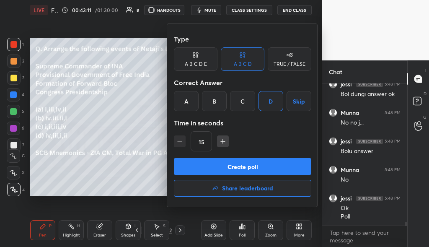
click at [252, 165] on button "Create poll" at bounding box center [242, 166] width 137 height 17
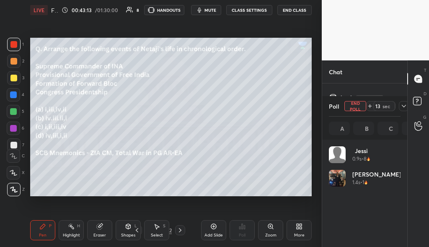
scroll to position [98, 69]
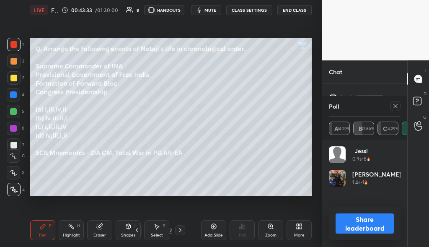
click at [394, 107] on icon at bounding box center [395, 106] width 7 height 7
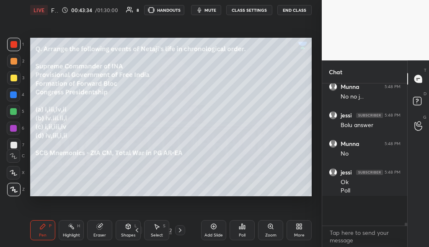
scroll to position [139, 82]
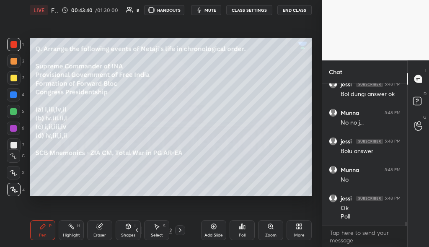
click at [12, 78] on div at bounding box center [13, 78] width 7 height 7
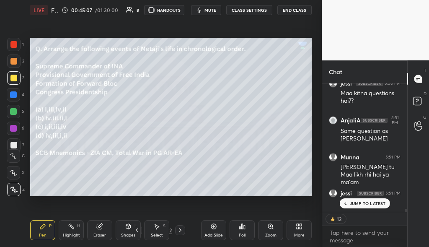
scroll to position [5568, 0]
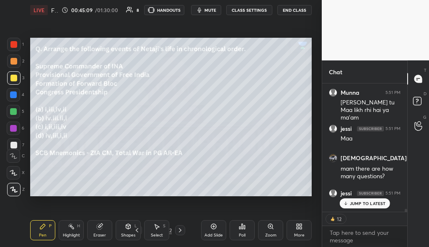
click at [183, 228] on div at bounding box center [180, 230] width 10 height 10
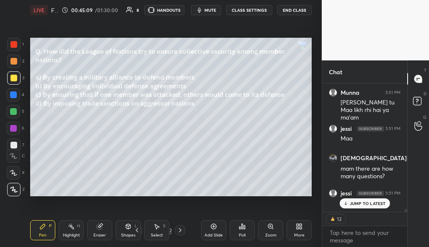
scroll to position [5624, 0]
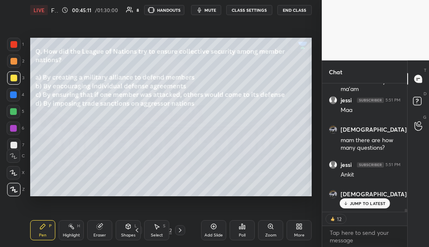
click at [362, 205] on p "JUMP TO LATEST" at bounding box center [367, 202] width 36 height 5
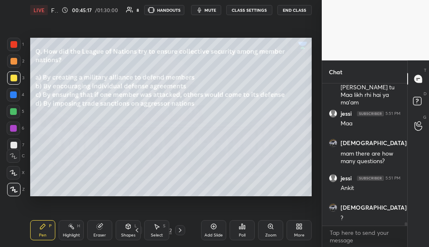
scroll to position [5640, 0]
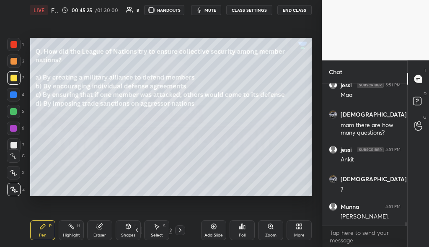
click at [245, 230] on div "Poll" at bounding box center [241, 230] width 25 height 20
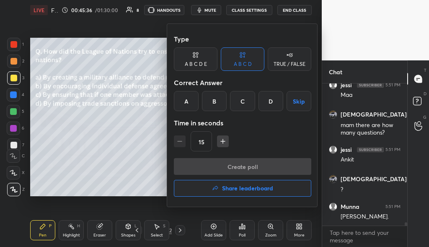
click at [243, 104] on div "C" at bounding box center [242, 101] width 25 height 20
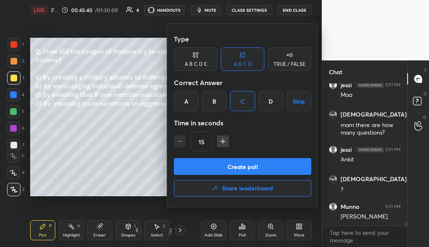
scroll to position [5668, 0]
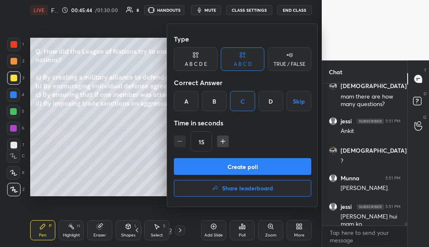
click at [267, 164] on button "Create poll" at bounding box center [242, 166] width 137 height 17
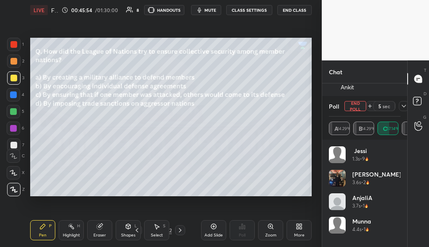
scroll to position [5749, 0]
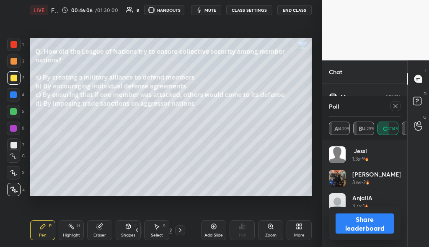
click at [398, 106] on div at bounding box center [395, 106] width 10 height 10
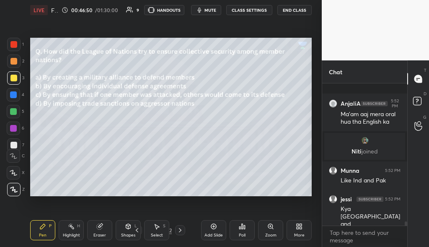
scroll to position [4550, 0]
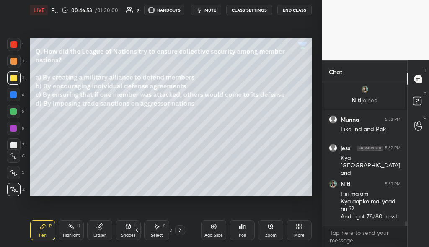
click at [182, 231] on icon at bounding box center [180, 229] width 7 height 7
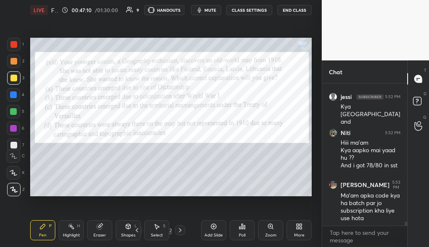
scroll to position [4629, 0]
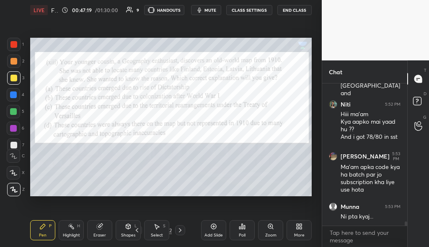
click at [243, 225] on icon at bounding box center [242, 226] width 7 height 7
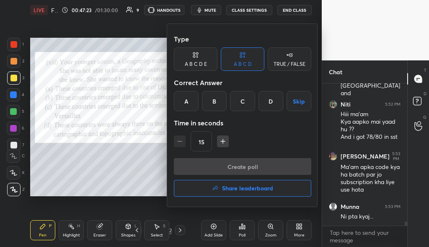
click at [246, 103] on div "C" at bounding box center [242, 101] width 25 height 20
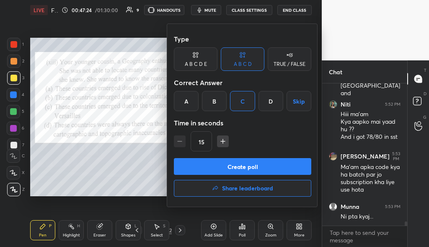
click at [242, 164] on button "Create poll" at bounding box center [242, 166] width 137 height 17
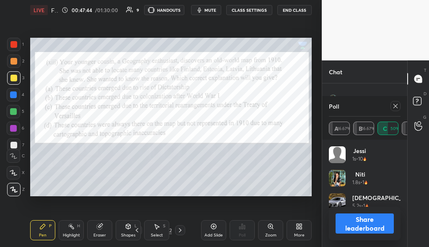
scroll to position [4794, 0]
click at [15, 43] on div at bounding box center [13, 44] width 7 height 7
click at [391, 103] on div at bounding box center [395, 106] width 10 height 10
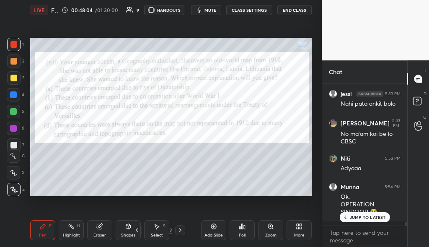
scroll to position [157, 82]
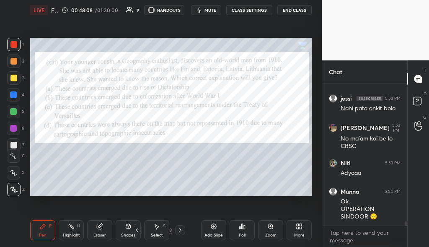
click at [182, 229] on icon at bounding box center [180, 229] width 7 height 7
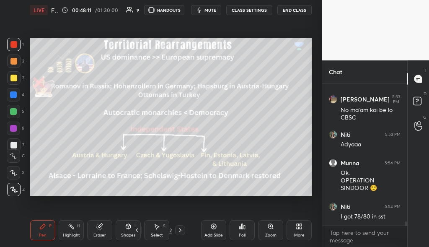
click at [18, 79] on div at bounding box center [13, 77] width 13 height 13
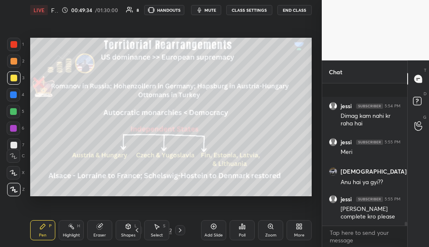
scroll to position [5076, 0]
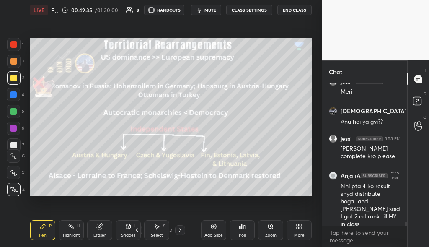
drag, startPoint x: 180, startPoint y: 229, endPoint x: 177, endPoint y: 234, distance: 6.2
click at [180, 229] on icon at bounding box center [180, 229] width 7 height 7
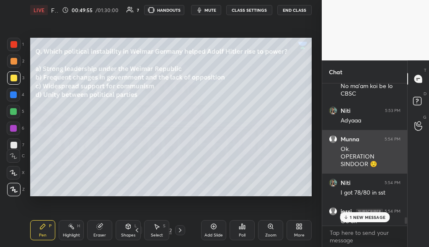
scroll to position [4833, 0]
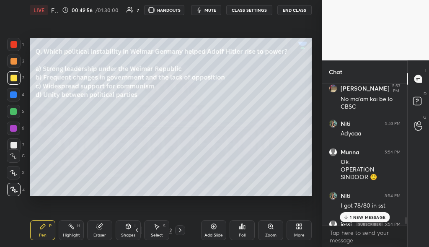
click at [243, 231] on div "Poll" at bounding box center [241, 230] width 25 height 20
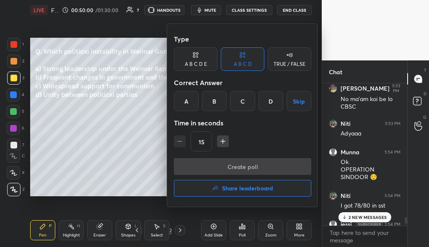
click at [242, 101] on div "C" at bounding box center [242, 101] width 25 height 20
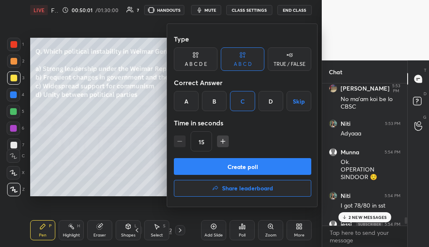
click at [129, 134] on div at bounding box center [214, 123] width 429 height 247
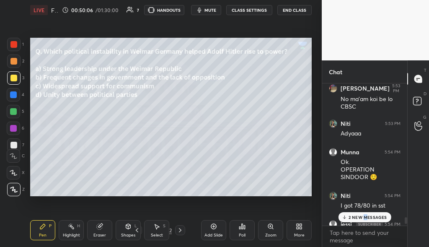
click at [365, 218] on p "2 NEW MESSAGES" at bounding box center [367, 216] width 39 height 5
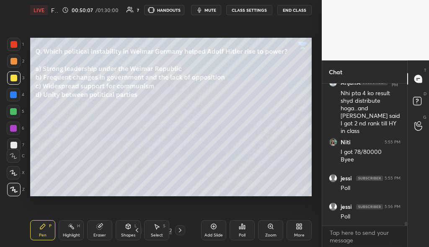
click at [239, 233] on div "Poll" at bounding box center [242, 235] width 7 height 4
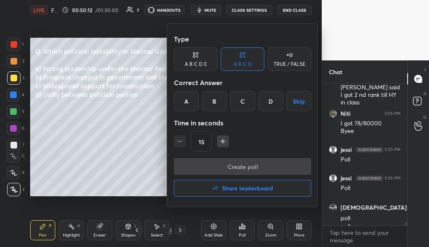
scroll to position [5206, 0]
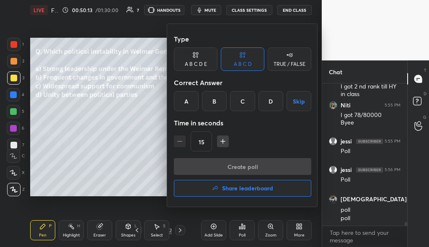
click at [217, 95] on div "B" at bounding box center [214, 101] width 25 height 20
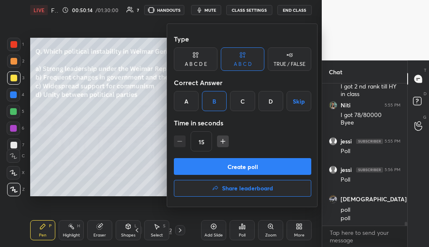
scroll to position [5234, 0]
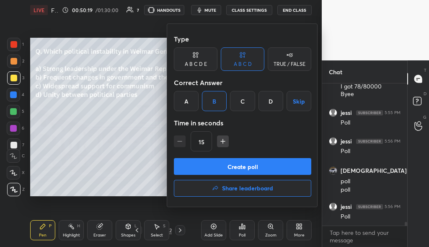
click at [221, 163] on button "Create poll" at bounding box center [242, 166] width 137 height 17
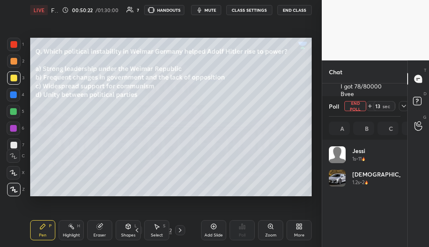
scroll to position [98, 69]
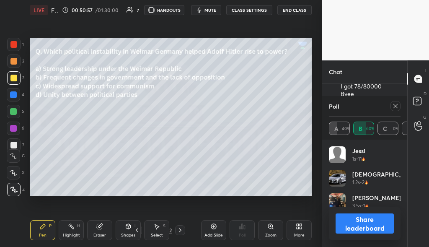
click at [177, 231] on icon at bounding box center [180, 229] width 7 height 7
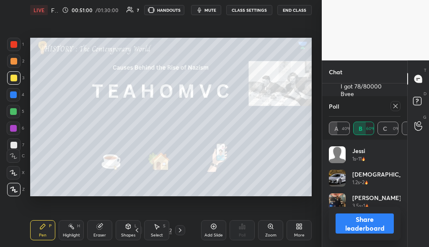
click at [396, 110] on div at bounding box center [395, 106] width 10 height 10
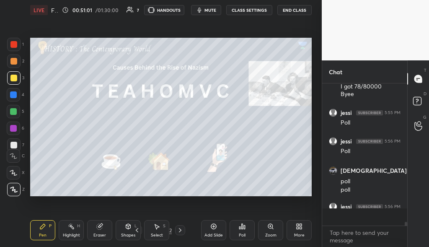
scroll to position [3, 3]
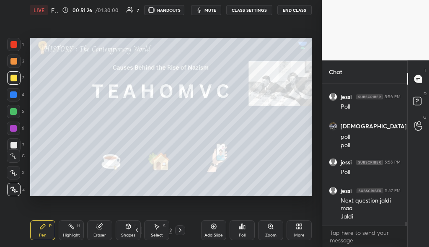
click at [245, 226] on icon at bounding box center [242, 226] width 7 height 7
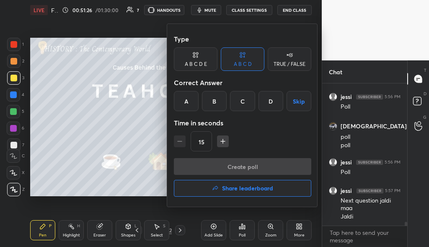
click at [252, 192] on button "Share leaderboard" at bounding box center [242, 188] width 137 height 17
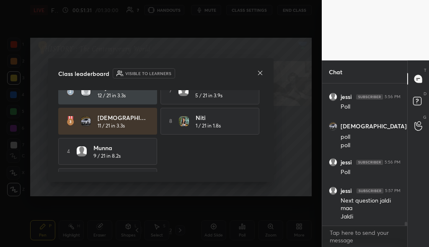
scroll to position [68, 0]
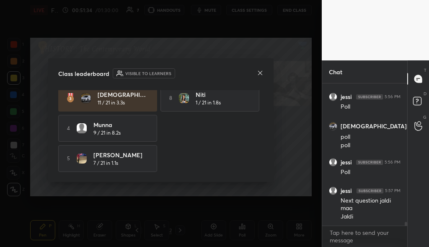
click at [263, 72] on icon at bounding box center [260, 72] width 7 height 7
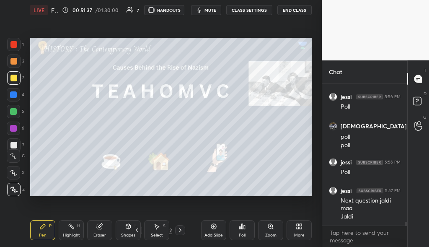
click at [183, 232] on icon at bounding box center [180, 229] width 7 height 7
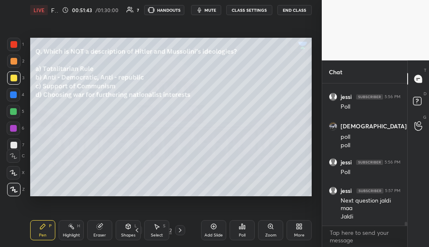
click at [243, 228] on icon at bounding box center [242, 226] width 7 height 7
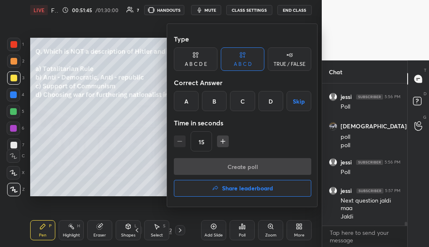
click at [244, 102] on div "C" at bounding box center [242, 101] width 25 height 20
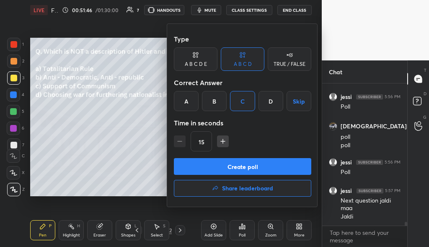
click at [258, 164] on button "Create poll" at bounding box center [242, 166] width 137 height 17
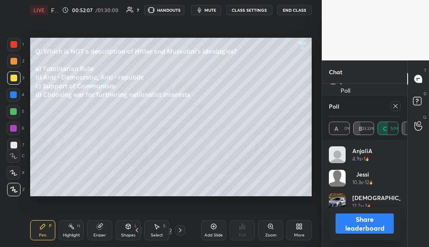
scroll to position [5388, 0]
click at [396, 107] on icon at bounding box center [395, 106] width 7 height 7
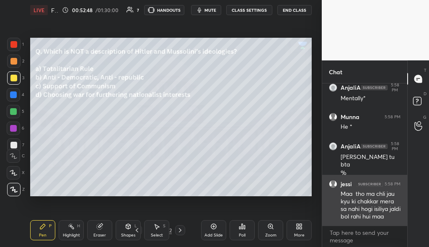
scroll to position [5522, 0]
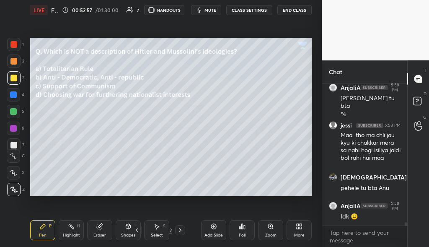
click at [183, 231] on icon at bounding box center [180, 229] width 7 height 7
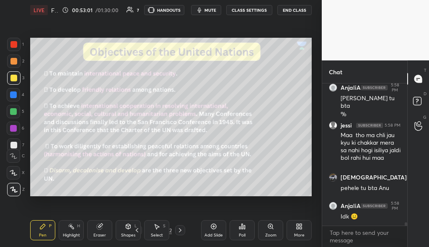
click at [184, 229] on div at bounding box center [180, 230] width 10 height 10
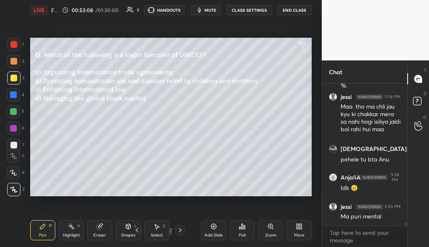
scroll to position [5610, 0]
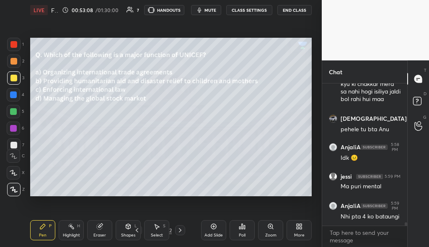
click at [239, 229] on icon at bounding box center [242, 226] width 7 height 7
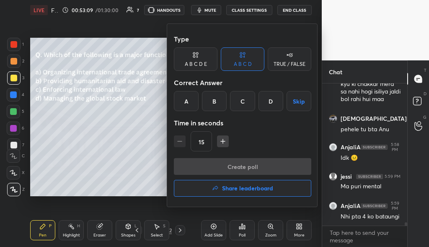
scroll to position [5639, 0]
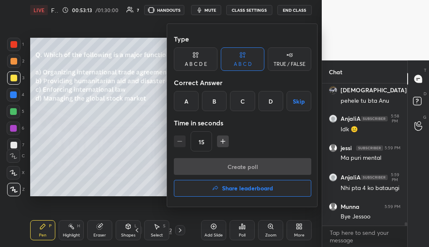
drag, startPoint x: 215, startPoint y: 102, endPoint x: 216, endPoint y: 107, distance: 5.1
click at [216, 103] on div "B" at bounding box center [214, 101] width 25 height 20
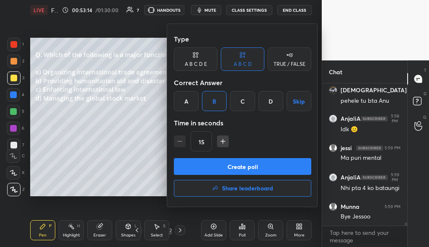
drag, startPoint x: 243, startPoint y: 164, endPoint x: 238, endPoint y: 172, distance: 9.1
click at [242, 165] on button "Create poll" at bounding box center [242, 166] width 137 height 17
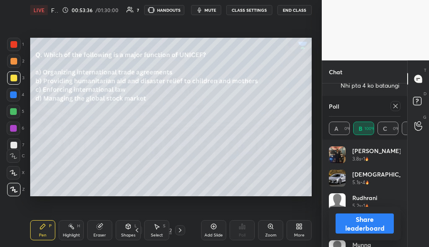
scroll to position [5777, 0]
click at [388, 105] on div at bounding box center [393, 106] width 13 height 10
click at [394, 106] on icon at bounding box center [395, 106] width 7 height 7
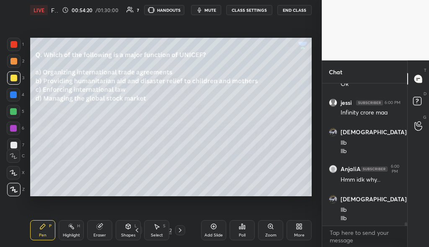
scroll to position [6004, 0]
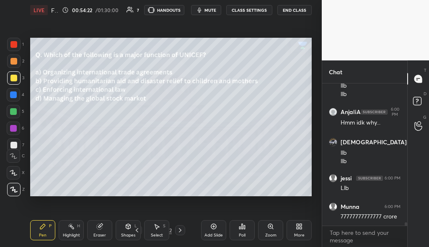
click at [182, 231] on icon at bounding box center [180, 229] width 7 height 7
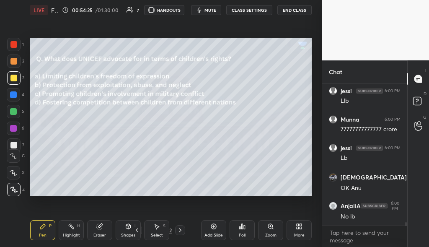
scroll to position [6148, 0]
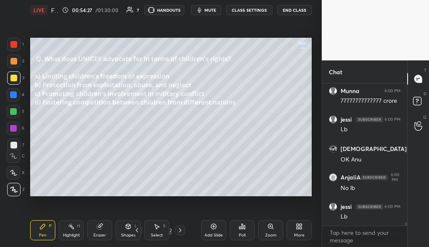
click at [243, 236] on div "Poll" at bounding box center [242, 235] width 7 height 4
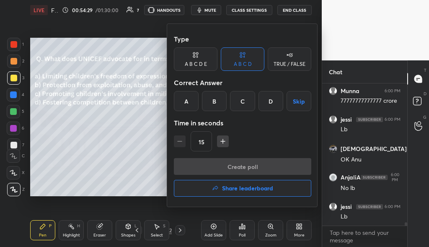
click at [215, 104] on div "B" at bounding box center [214, 101] width 25 height 20
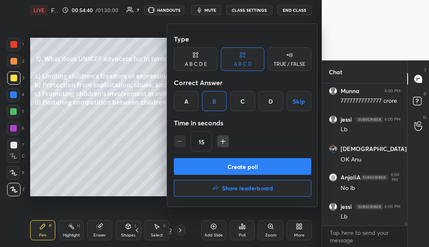
click at [250, 168] on button "Create poll" at bounding box center [242, 166] width 137 height 17
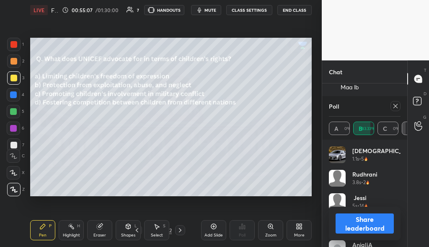
scroll to position [6387, 0]
click at [394, 105] on icon at bounding box center [395, 106] width 7 height 7
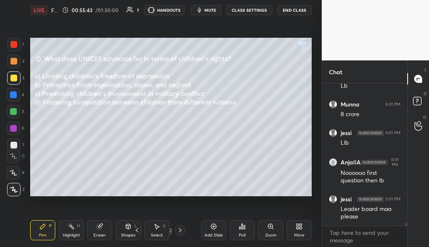
scroll to position [6570, 0]
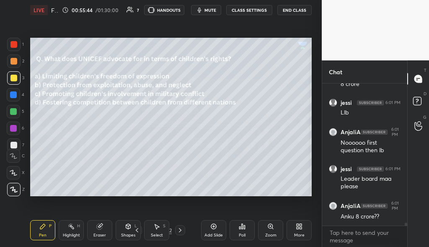
click at [179, 229] on icon at bounding box center [180, 230] width 3 height 4
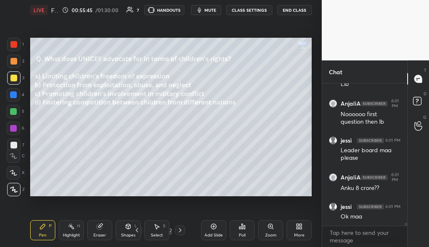
click at [182, 231] on icon at bounding box center [180, 229] width 7 height 7
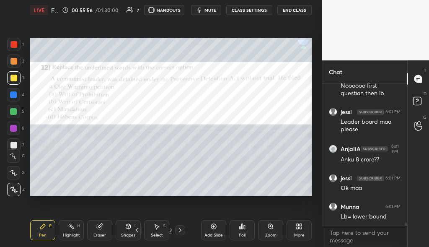
click at [13, 45] on div at bounding box center [13, 44] width 7 height 7
click at [244, 232] on div "Poll" at bounding box center [241, 230] width 25 height 20
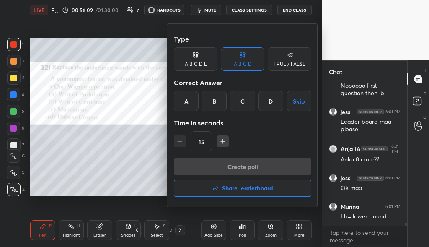
scroll to position [6655, 0]
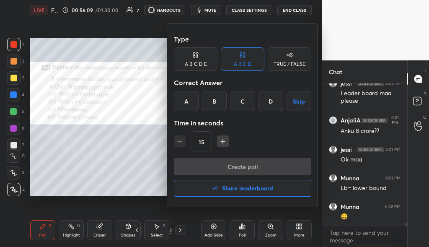
click at [277, 103] on div "D" at bounding box center [270, 101] width 25 height 20
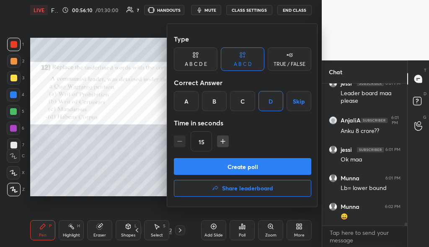
click at [272, 169] on button "Create poll" at bounding box center [242, 166] width 137 height 17
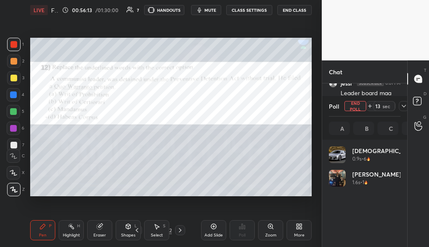
scroll to position [98, 69]
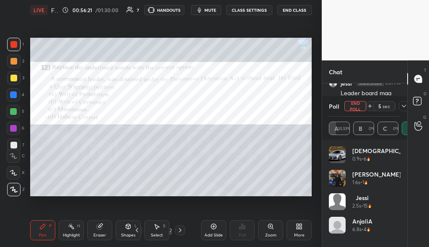
click at [10, 80] on div at bounding box center [13, 78] width 7 height 7
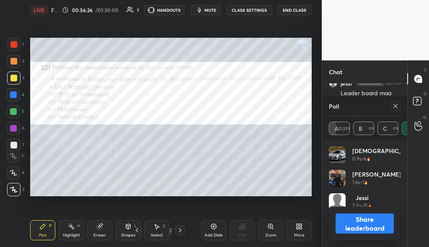
scroll to position [6707, 0]
click at [14, 43] on div at bounding box center [13, 44] width 7 height 7
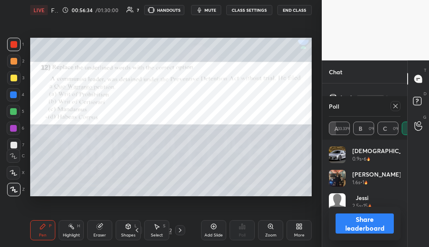
scroll to position [6737, 0]
click at [397, 105] on icon at bounding box center [395, 106] width 7 height 7
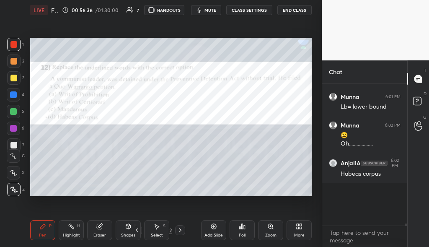
scroll to position [6696, 0]
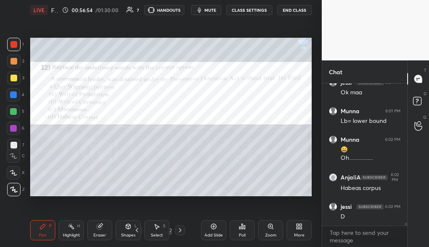
click at [180, 230] on icon at bounding box center [180, 229] width 7 height 7
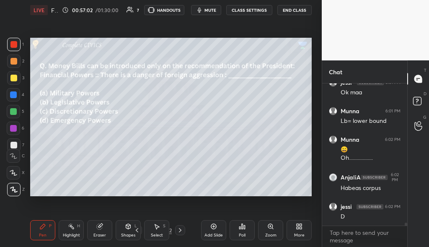
click at [242, 229] on icon at bounding box center [242, 226] width 7 height 7
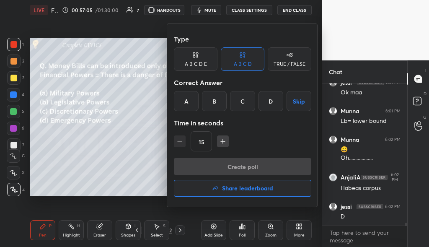
click at [263, 105] on div "D" at bounding box center [270, 101] width 25 height 20
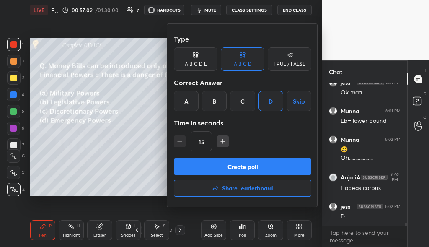
drag, startPoint x: 262, startPoint y: 166, endPoint x: 252, endPoint y: 171, distance: 11.6
click at [262, 166] on button "Create poll" at bounding box center [242, 166] width 137 height 17
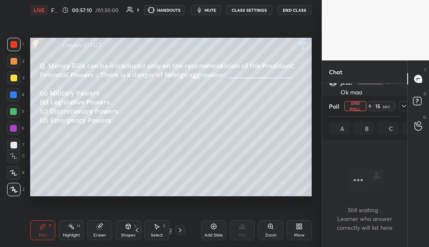
scroll to position [3, 3]
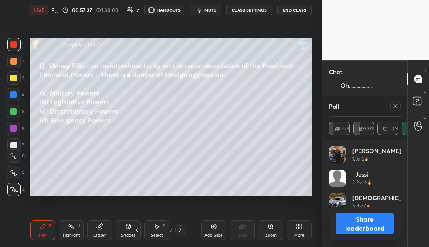
click at [394, 112] on div "Poll" at bounding box center [365, 106] width 72 height 20
click at [394, 107] on icon at bounding box center [395, 106] width 4 height 4
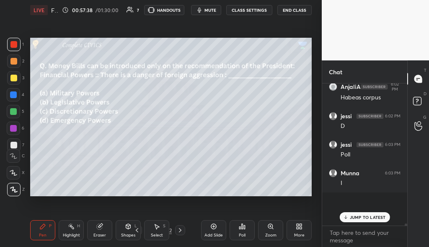
scroll to position [6783, 0]
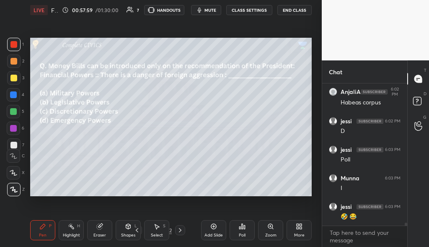
click at [179, 229] on icon at bounding box center [180, 229] width 7 height 7
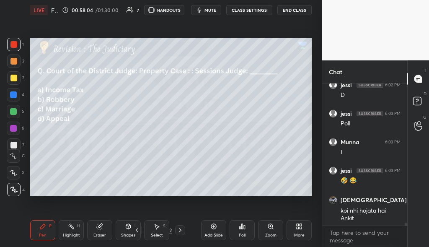
click at [245, 227] on icon at bounding box center [242, 226] width 7 height 7
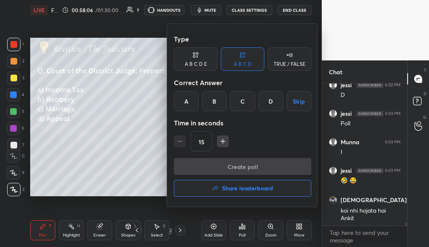
click at [215, 107] on div "B" at bounding box center [214, 101] width 25 height 20
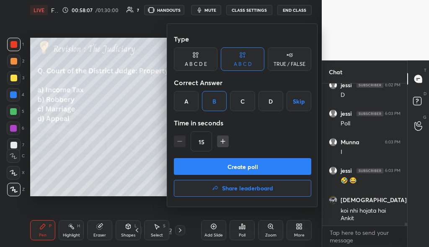
click at [243, 163] on button "Create poll" at bounding box center [242, 166] width 137 height 17
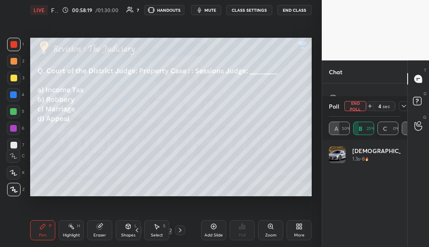
scroll to position [6917, 0]
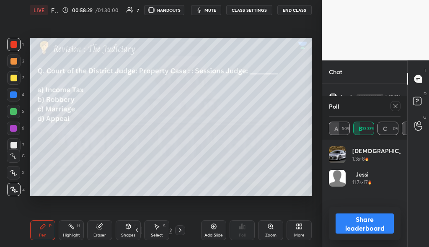
drag, startPoint x: 398, startPoint y: 107, endPoint x: 394, endPoint y: 109, distance: 4.5
click at [397, 107] on icon at bounding box center [395, 106] width 7 height 7
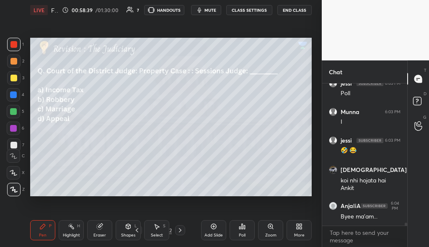
scroll to position [6902, 0]
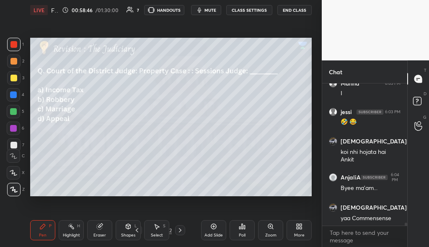
click at [181, 232] on icon at bounding box center [180, 229] width 7 height 7
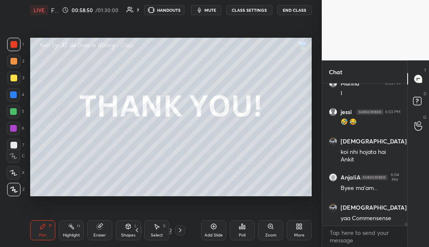
click at [254, 230] on div "Poll" at bounding box center [241, 230] width 25 height 20
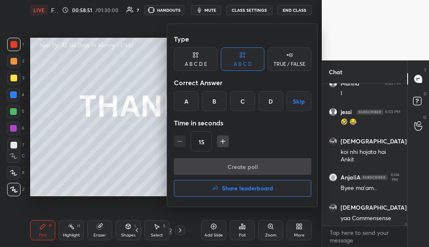
click at [257, 192] on button "Share leaderboard" at bounding box center [242, 188] width 137 height 17
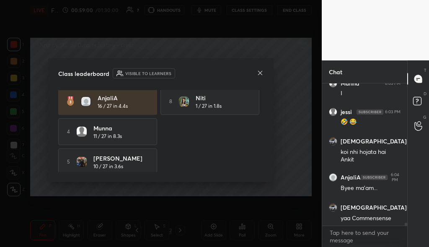
scroll to position [68, 0]
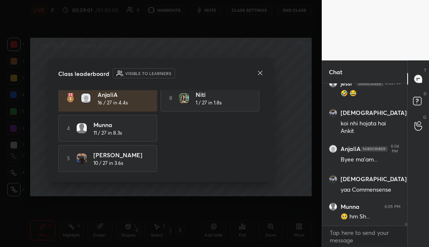
click at [259, 74] on icon at bounding box center [260, 72] width 7 height 7
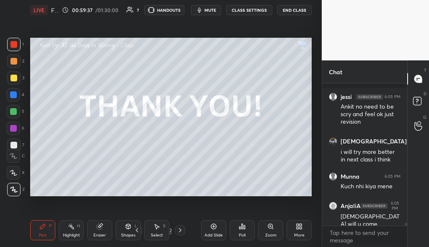
scroll to position [7178, 0]
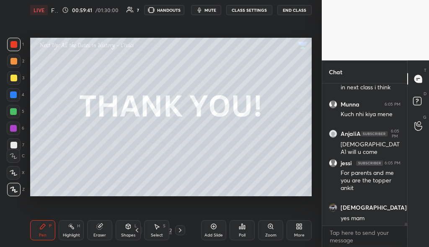
click at [180, 230] on icon at bounding box center [180, 230] width 3 height 4
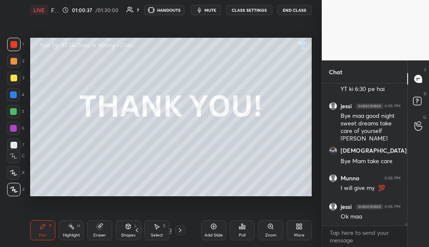
scroll to position [7577, 0]
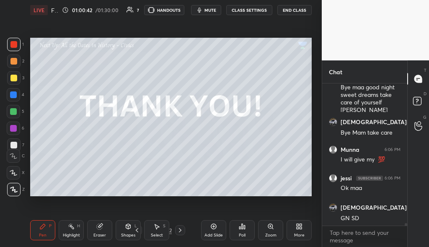
click at [293, 10] on button "End Class" at bounding box center [294, 10] width 34 height 10
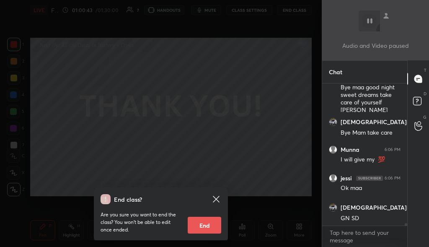
scroll to position [7605, 0]
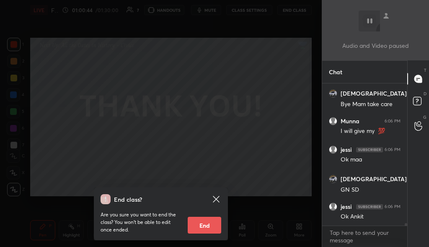
click at [198, 222] on button "End" at bounding box center [204, 224] width 33 height 17
type textarea "x"
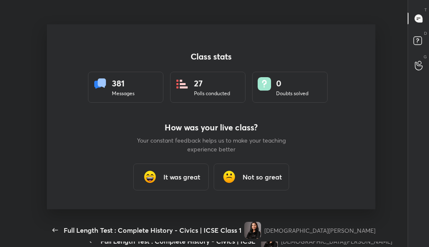
scroll to position [0, 0]
